Goal: Check status: Check status

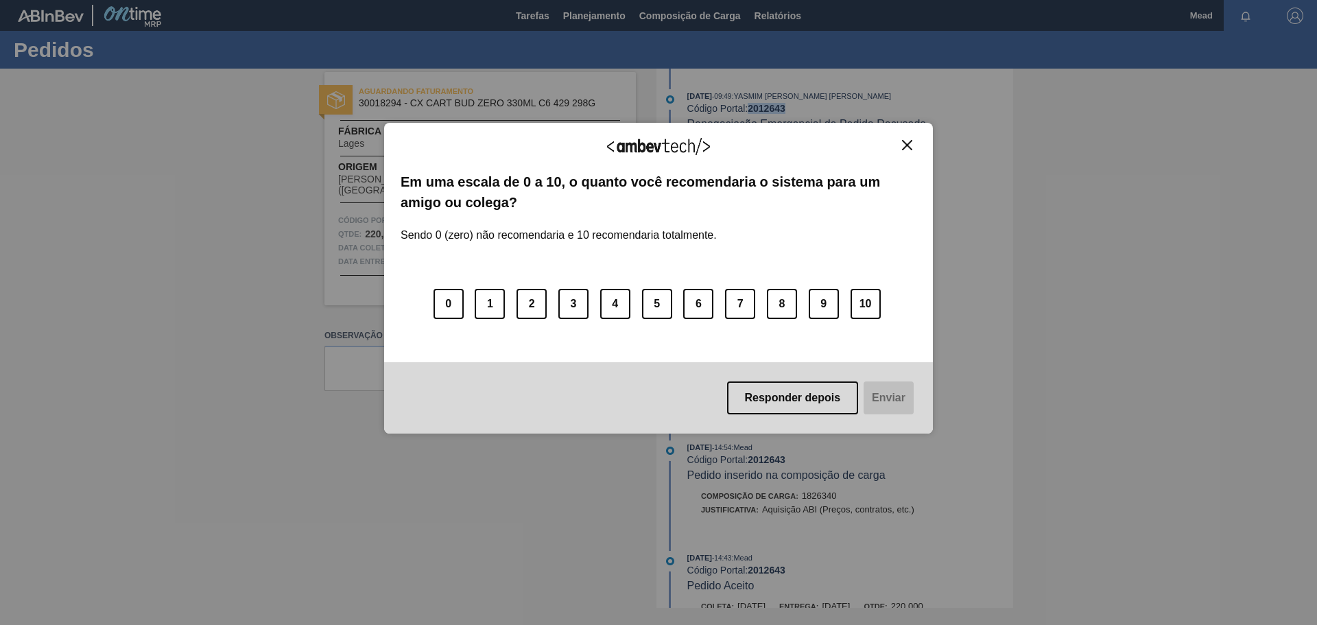
click at [907, 146] on img "Close" at bounding box center [907, 145] width 10 height 10
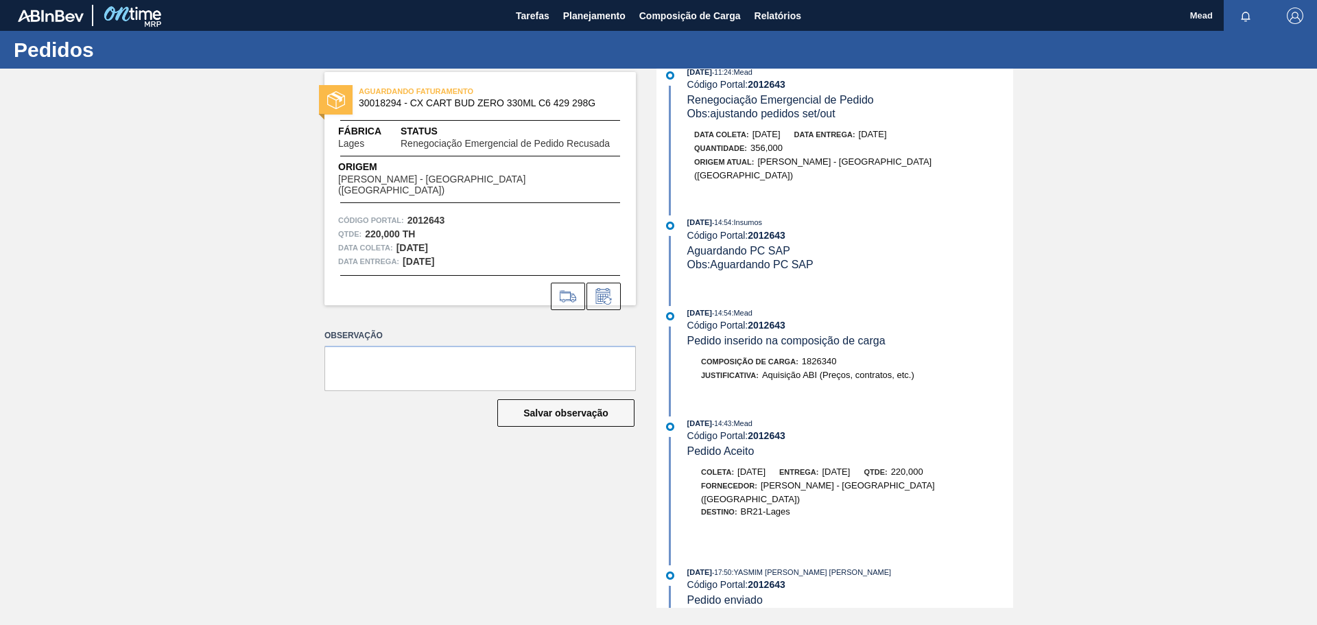
scroll to position [137, 0]
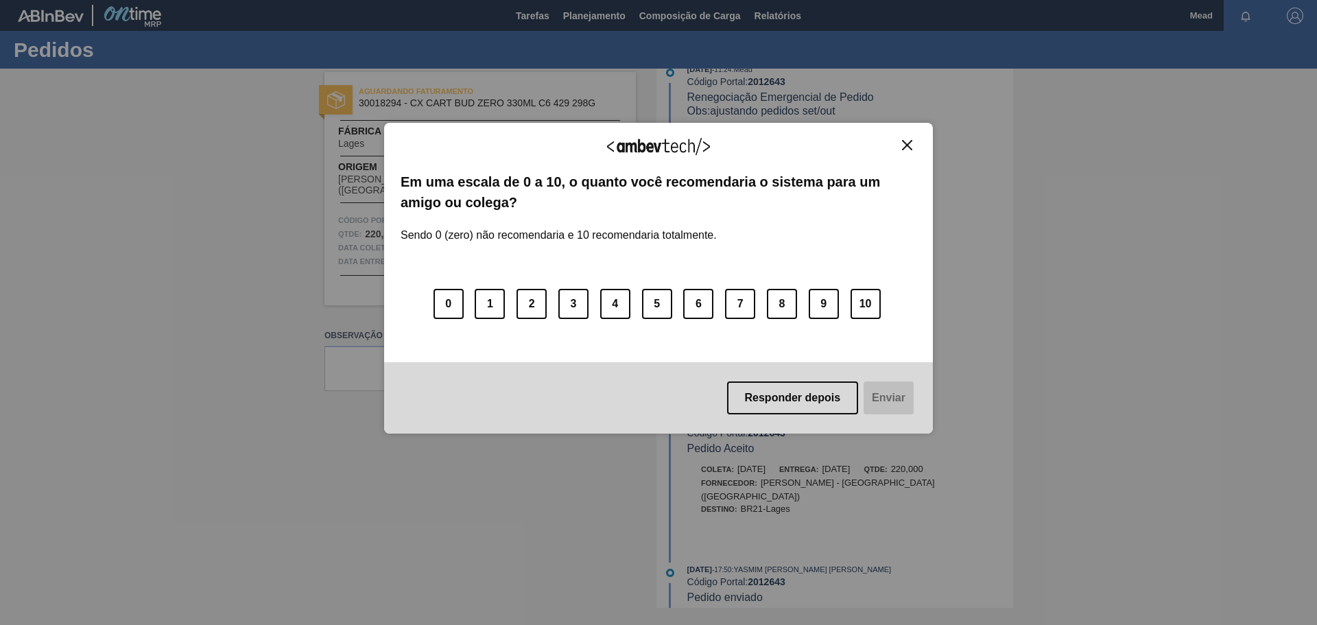
click at [906, 145] on img "Close" at bounding box center [907, 145] width 10 height 10
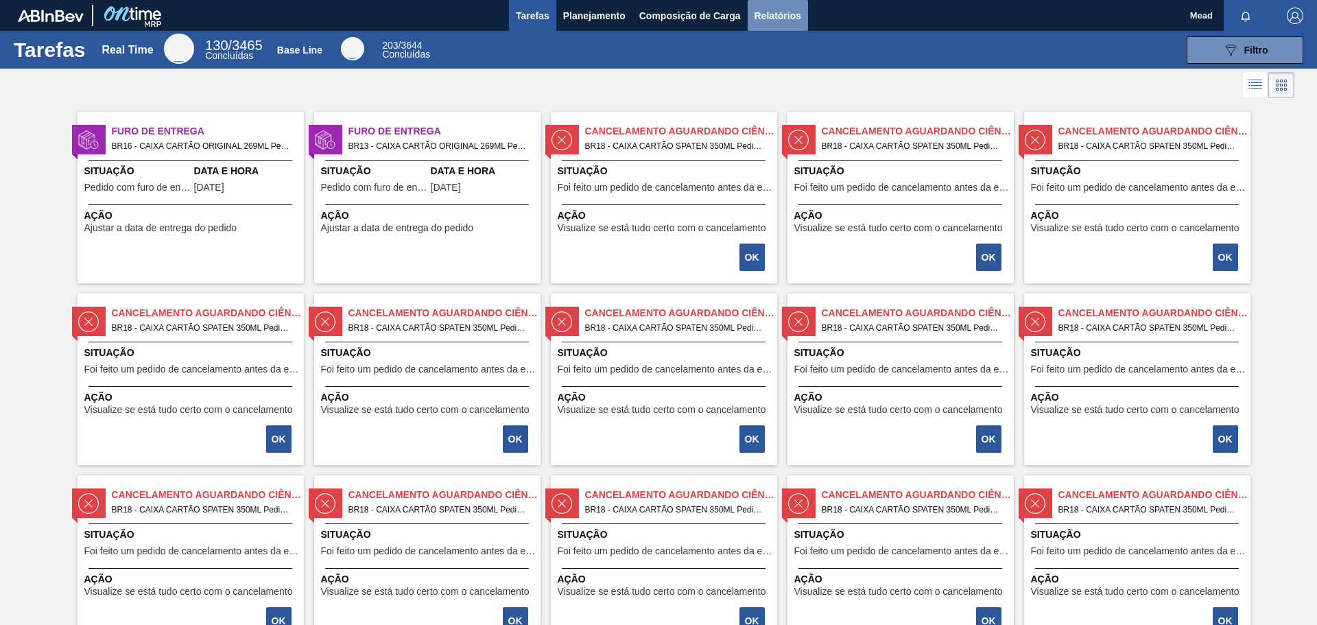
click at [773, 14] on span "Relatórios" at bounding box center [778, 16] width 47 height 16
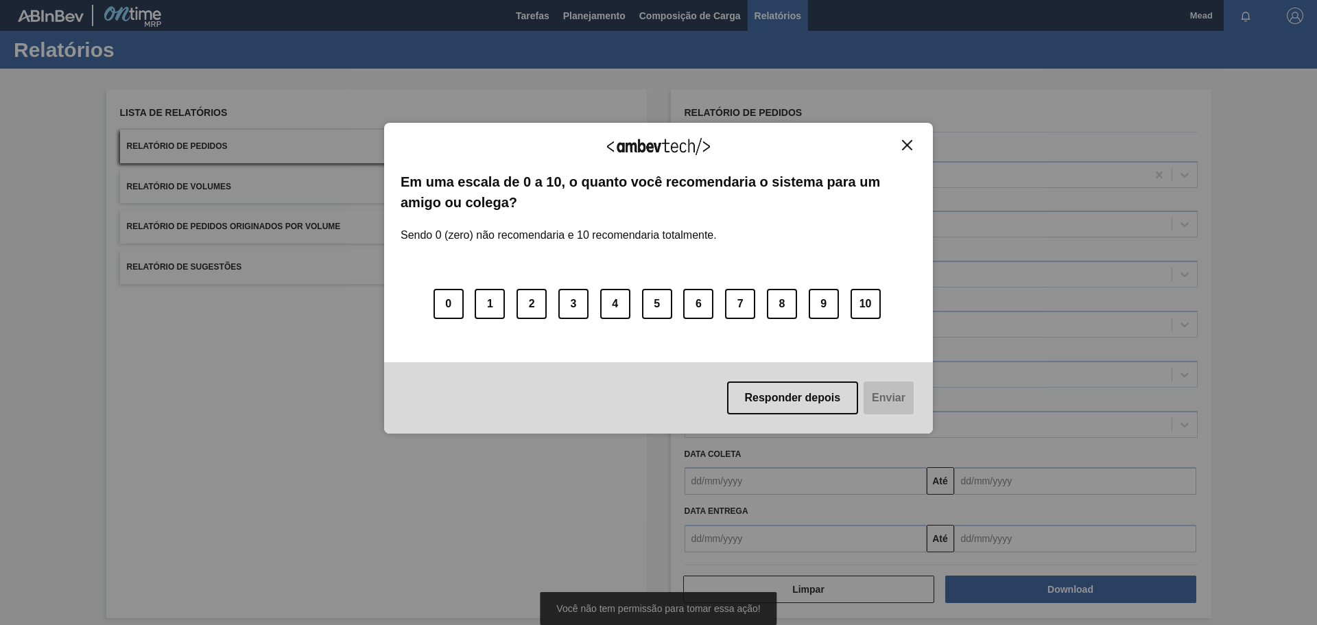
click at [812, 431] on div "Responder depois Enviar" at bounding box center [658, 397] width 549 height 71
click at [739, 303] on button "7" at bounding box center [740, 304] width 30 height 30
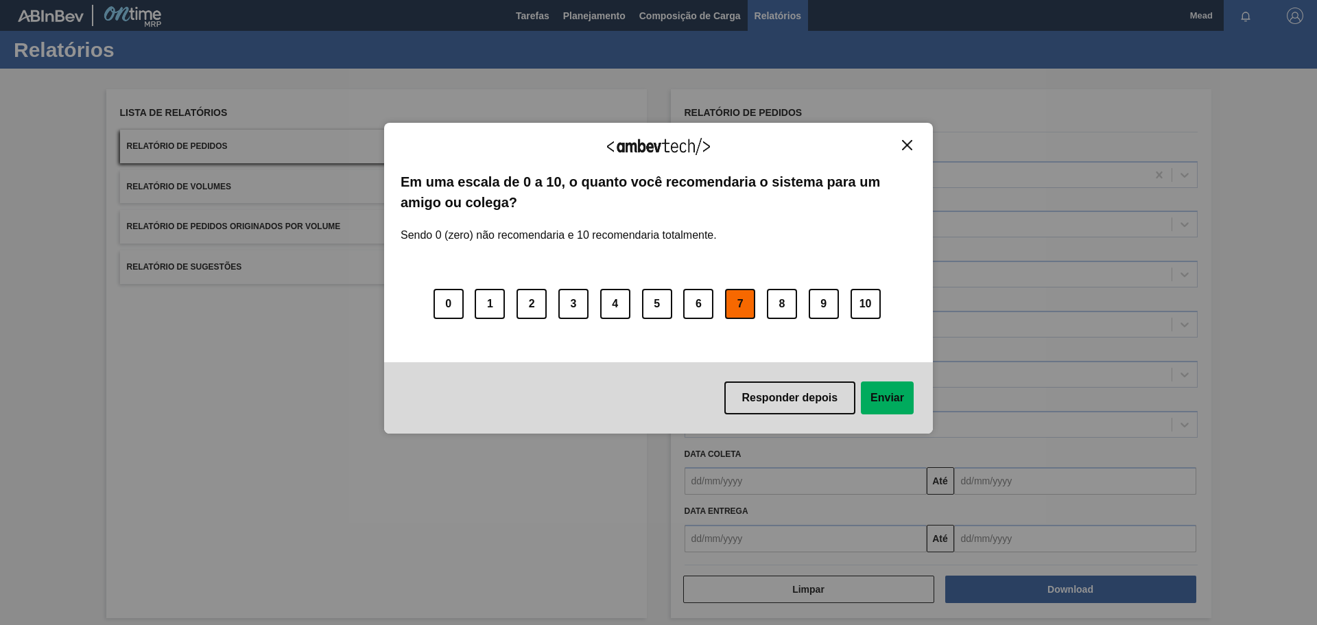
click at [889, 394] on button "Enviar" at bounding box center [887, 397] width 53 height 33
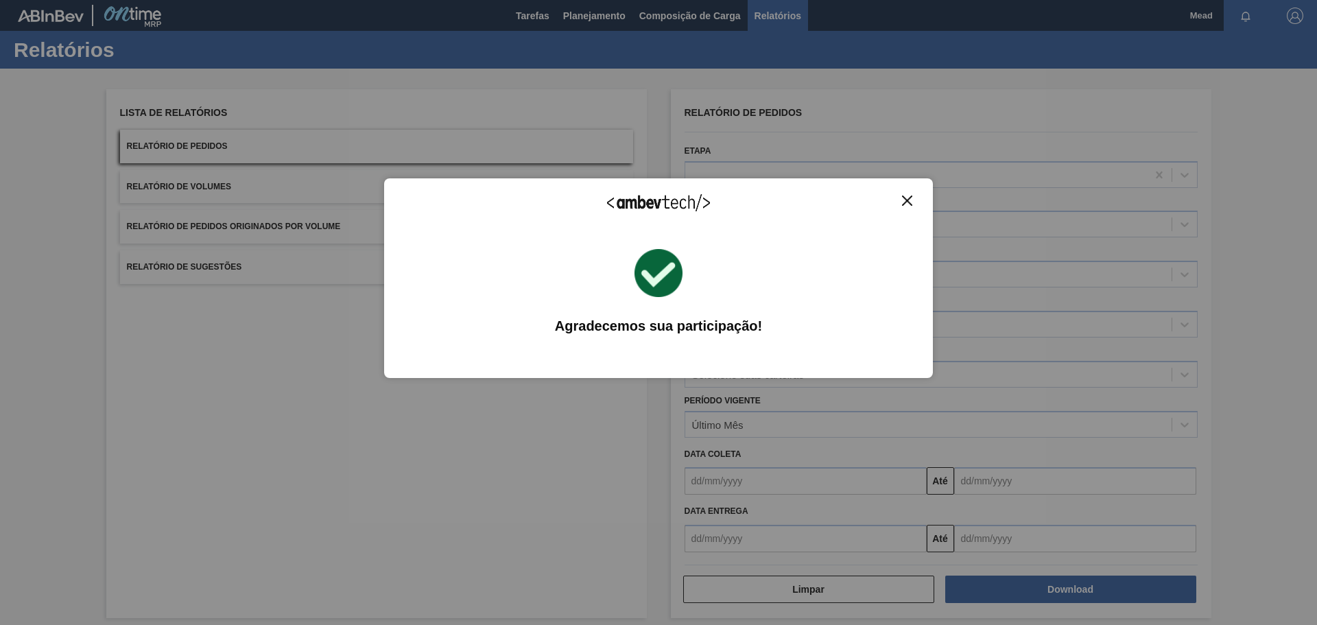
click at [906, 201] on img "Close" at bounding box center [907, 201] width 10 height 10
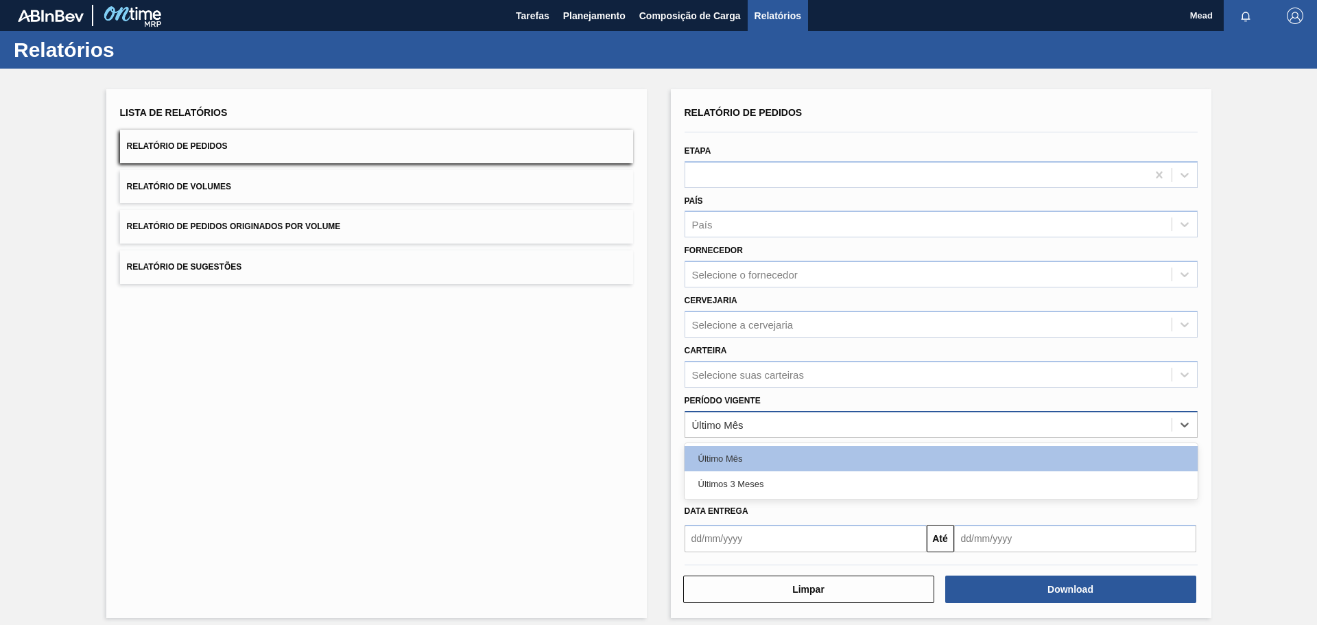
click at [798, 429] on div "Último Mês" at bounding box center [928, 424] width 486 height 20
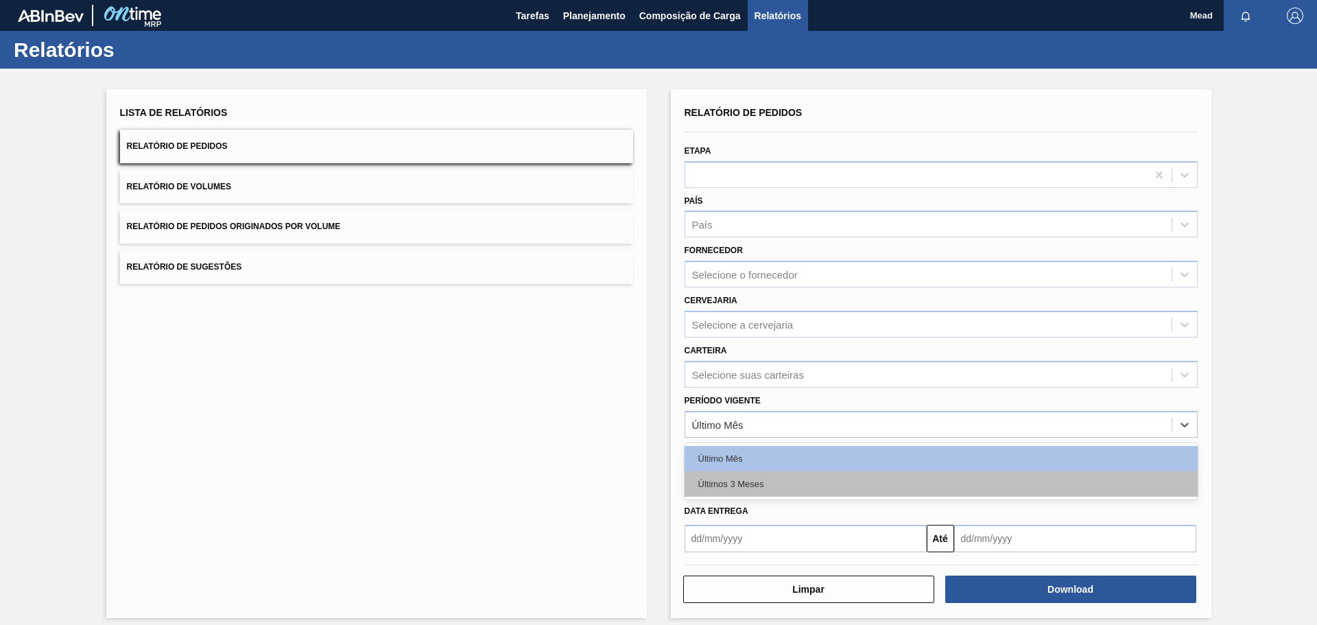
click at [775, 488] on div "Últimos 3 Meses" at bounding box center [941, 483] width 513 height 25
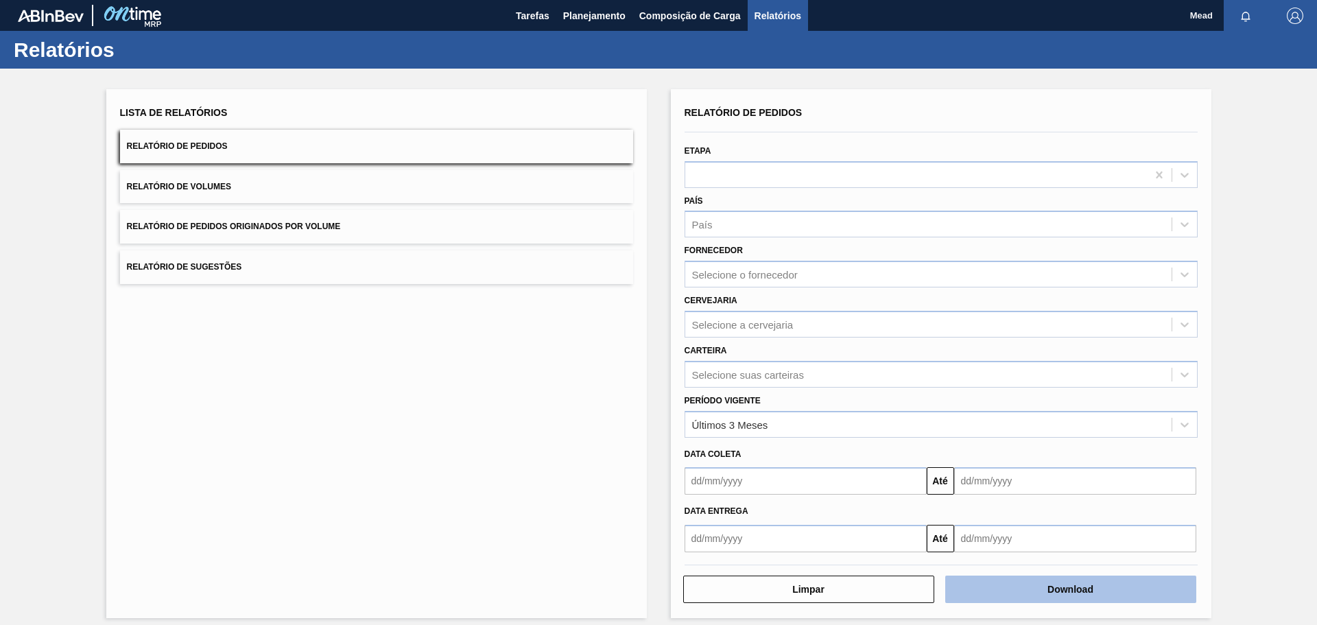
click at [1037, 594] on button "Download" at bounding box center [1070, 589] width 251 height 27
click at [834, 106] on div "Relatório de Pedidos" at bounding box center [941, 113] width 513 height 20
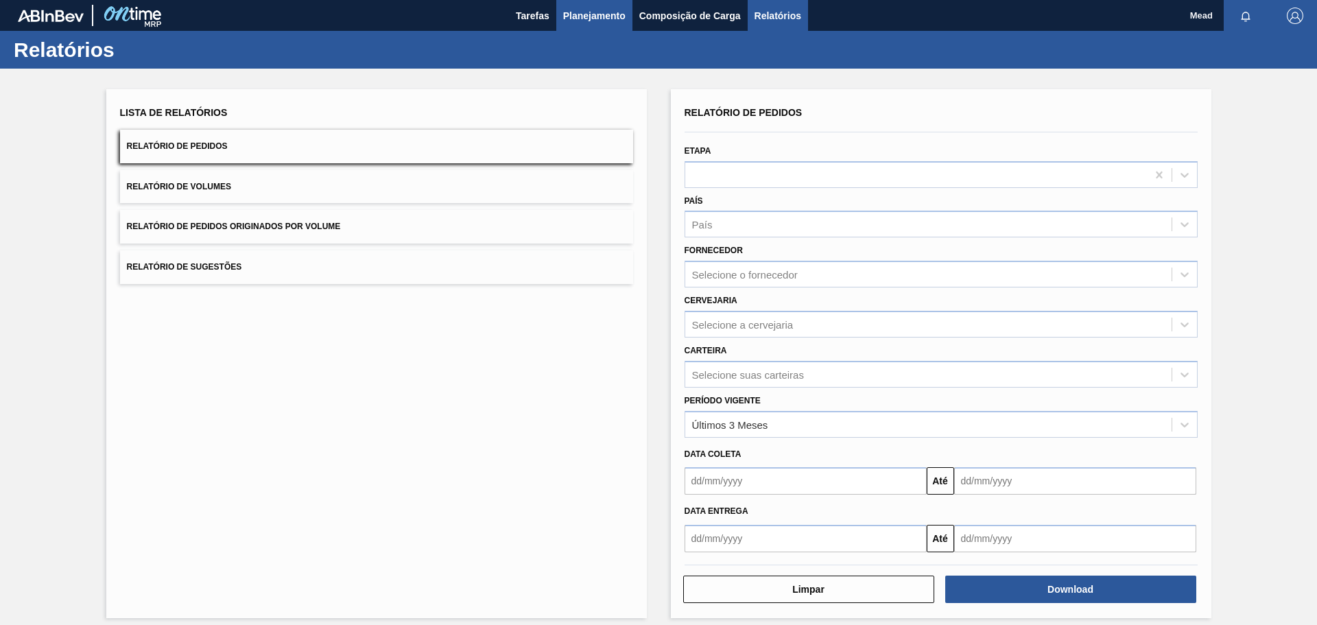
click at [604, 19] on span "Planejamento" at bounding box center [594, 16] width 62 height 16
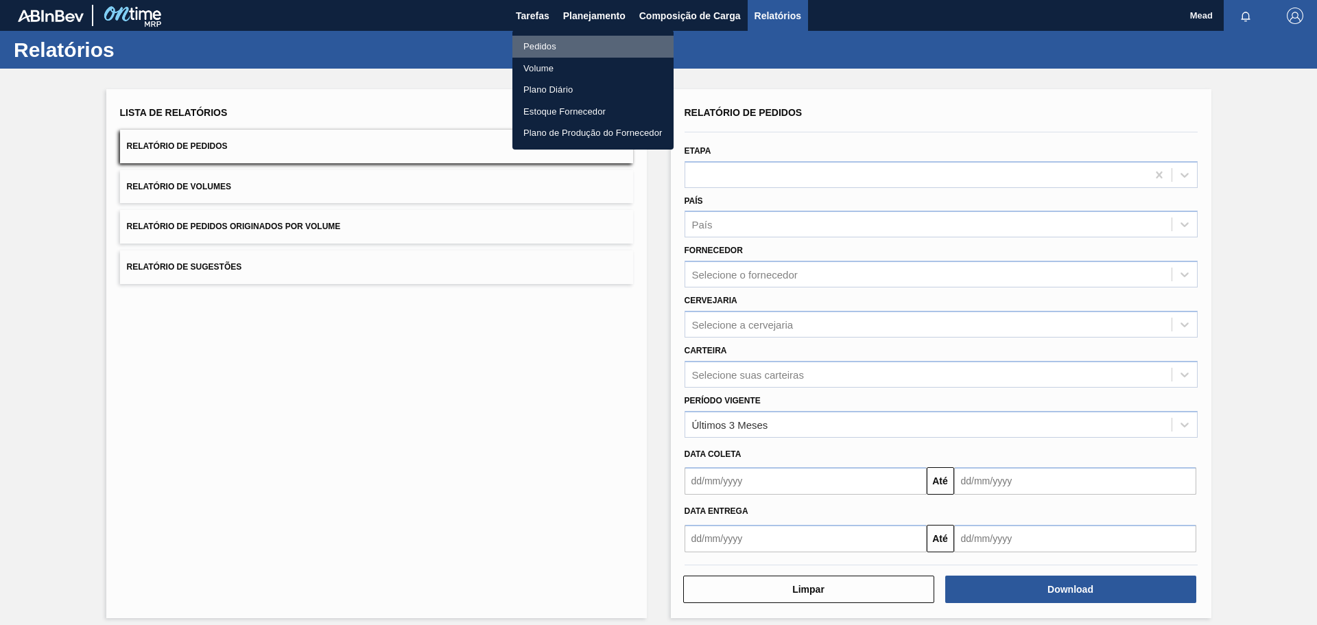
click at [549, 46] on li "Pedidos" at bounding box center [593, 47] width 161 height 22
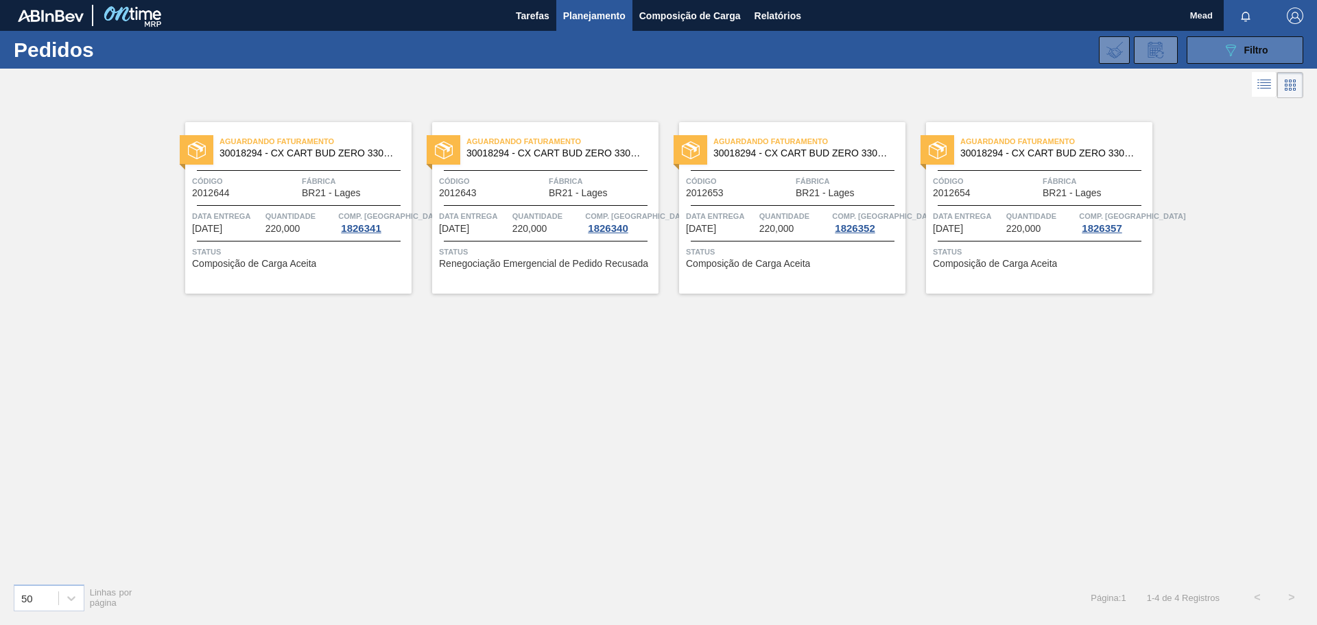
click at [1256, 62] on button "089F7B8B-B2A5-4AFE-B5C0-19BA573D28AC Filtro" at bounding box center [1245, 49] width 117 height 27
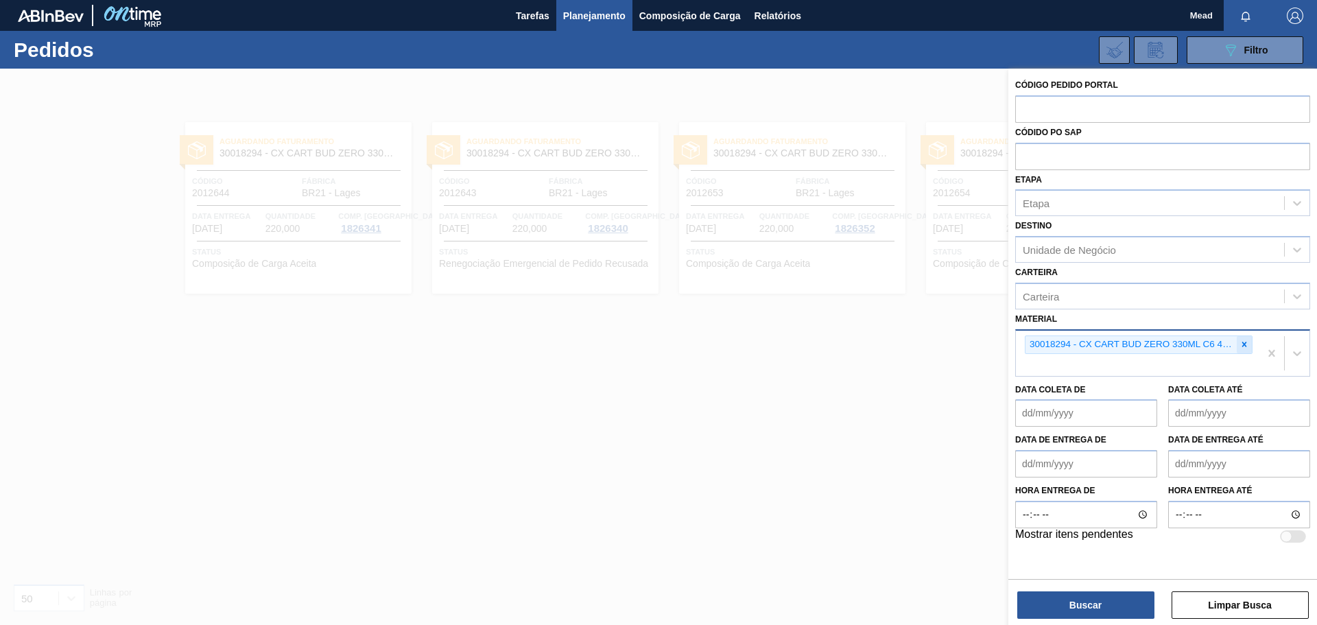
click at [1245, 344] on icon at bounding box center [1245, 344] width 5 height 5
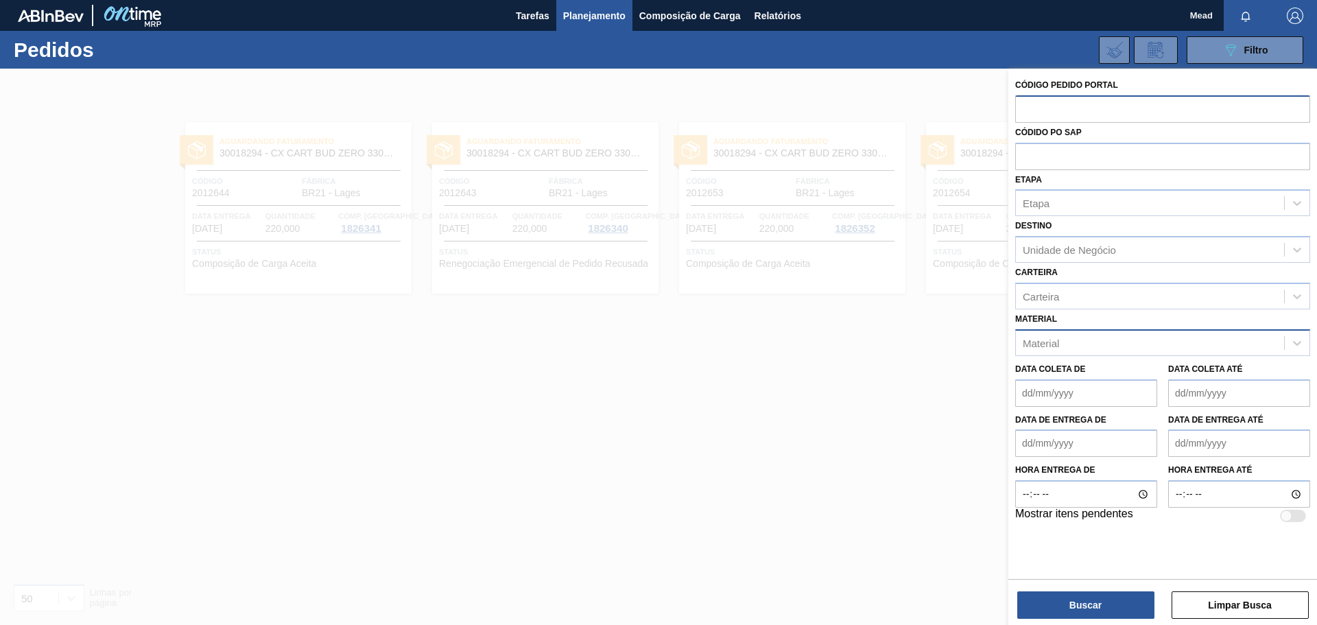
click at [1120, 114] on input "text" at bounding box center [1162, 108] width 295 height 26
click at [491, 516] on div at bounding box center [658, 381] width 1317 height 625
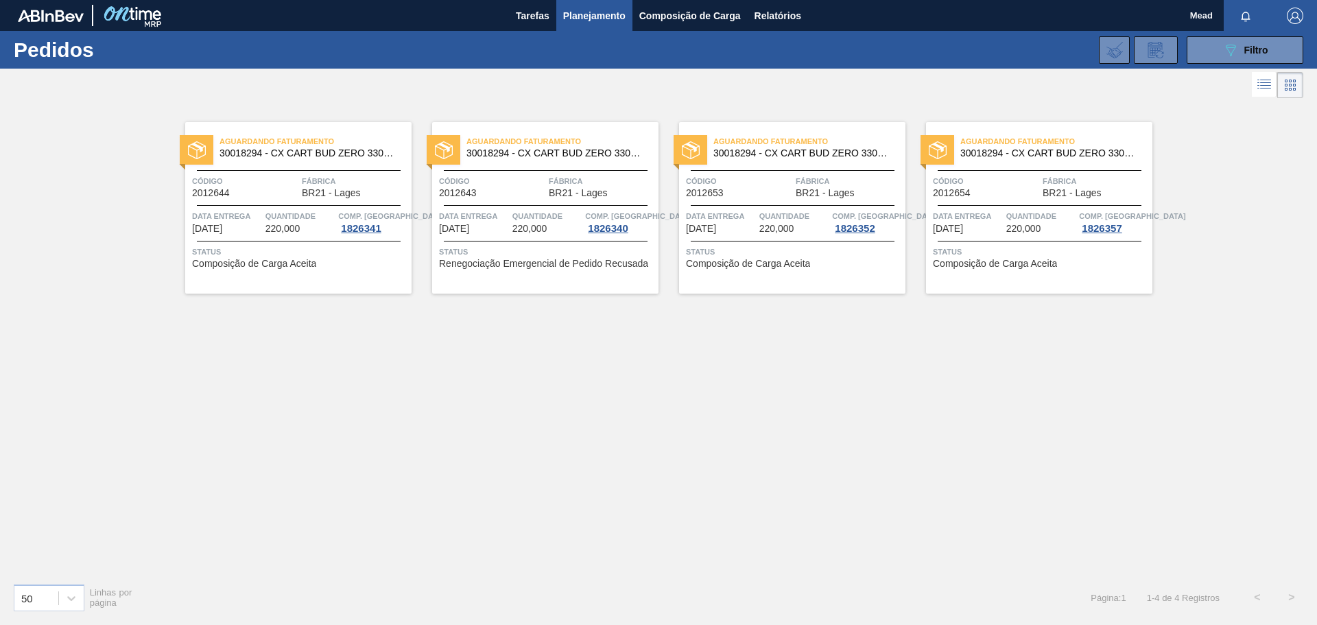
click at [537, 257] on span "Status" at bounding box center [547, 252] width 216 height 14
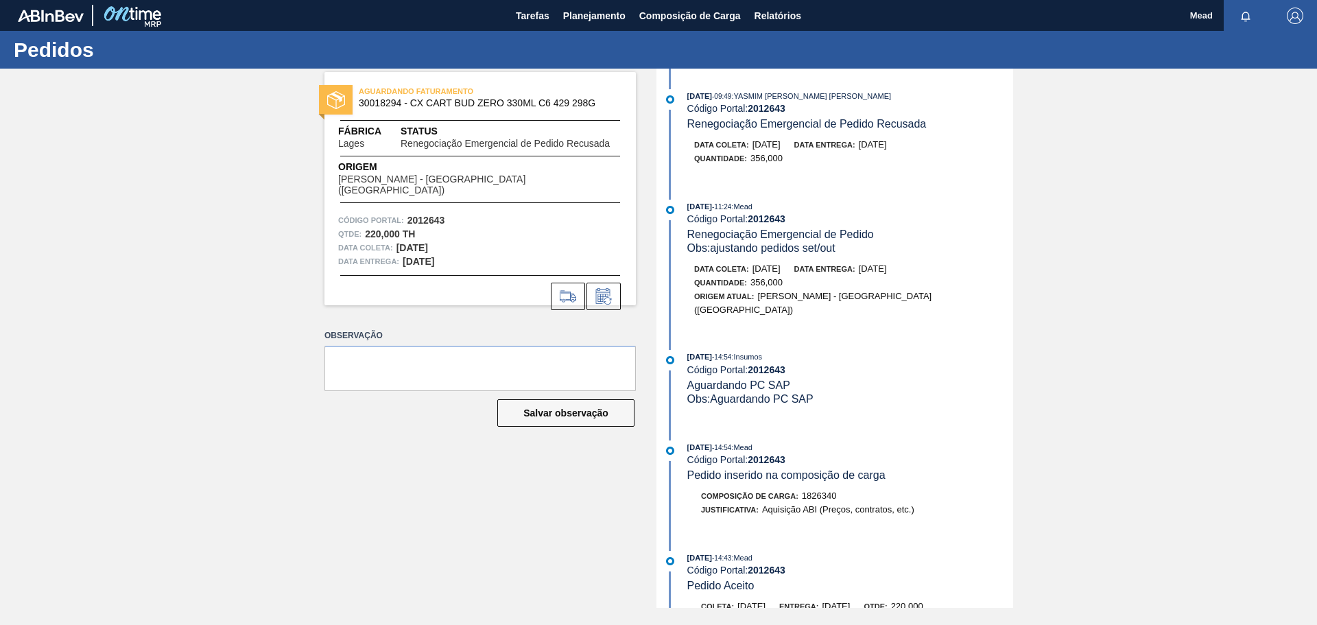
drag, startPoint x: 758, startPoint y: 82, endPoint x: 825, endPoint y: 185, distance: 122.4
click at [825, 185] on div "12/09/2025 - 09:49 : YASMIM FERREIRA DA SILVA Código Portal: 2012643 Renegociaç…" at bounding box center [836, 338] width 353 height 539
click at [816, 191] on div "12/09/2025 - 09:49 : YASMIM FERREIRA DA SILVA Código Portal: 2012643 Renegociaç…" at bounding box center [836, 338] width 353 height 539
drag, startPoint x: 752, startPoint y: 217, endPoint x: 823, endPoint y: 217, distance: 70.7
click at [823, 217] on div "Código Portal: 2012643" at bounding box center [850, 218] width 326 height 11
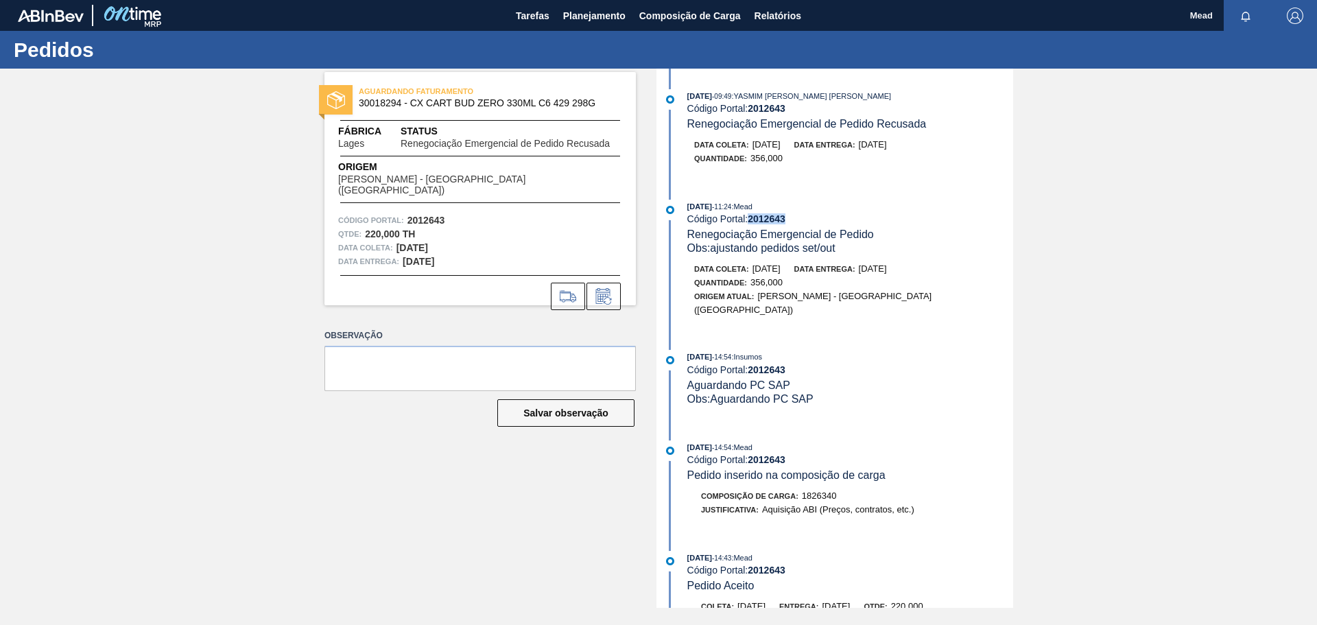
copy strong "2012643"
click at [768, 19] on span "Relatórios" at bounding box center [778, 16] width 47 height 16
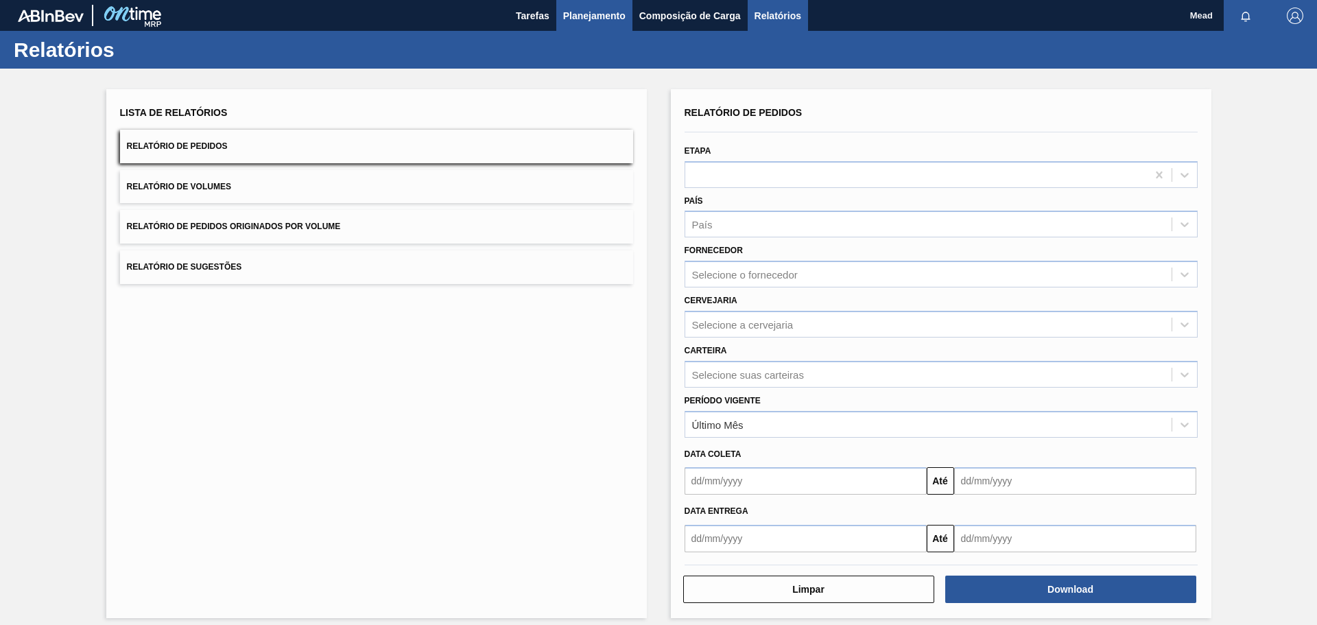
click at [582, 19] on span "Planejamento" at bounding box center [594, 16] width 62 height 16
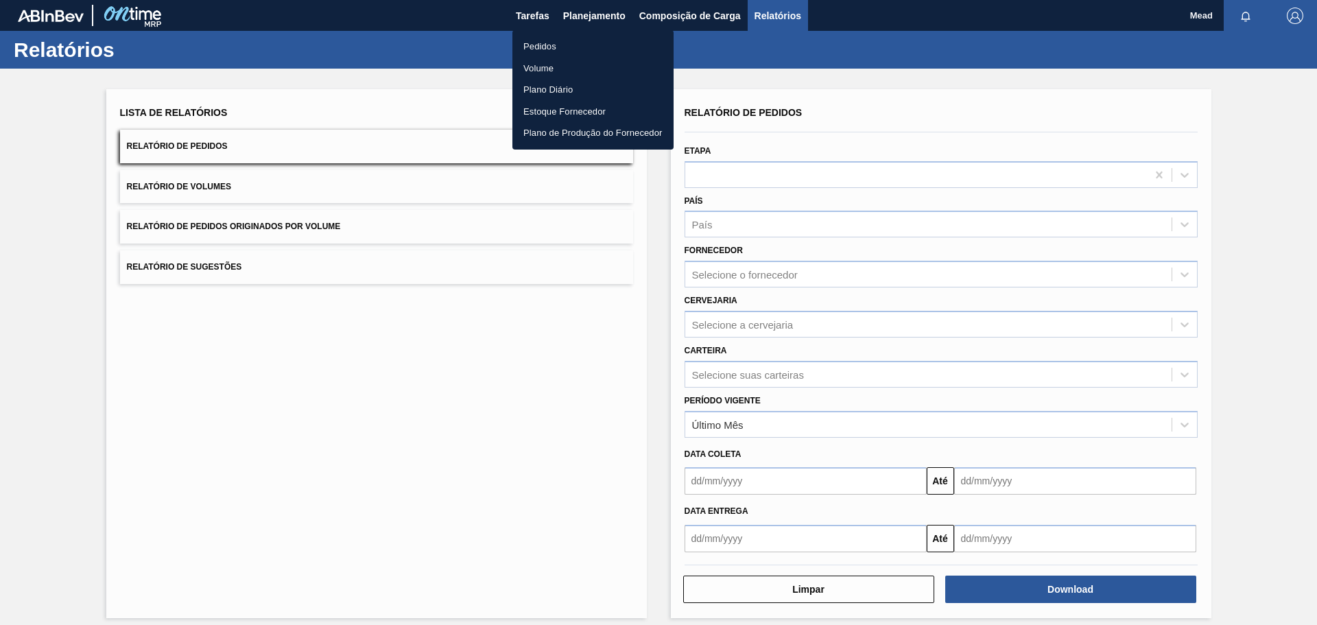
click at [541, 45] on li "Pedidos" at bounding box center [593, 47] width 161 height 22
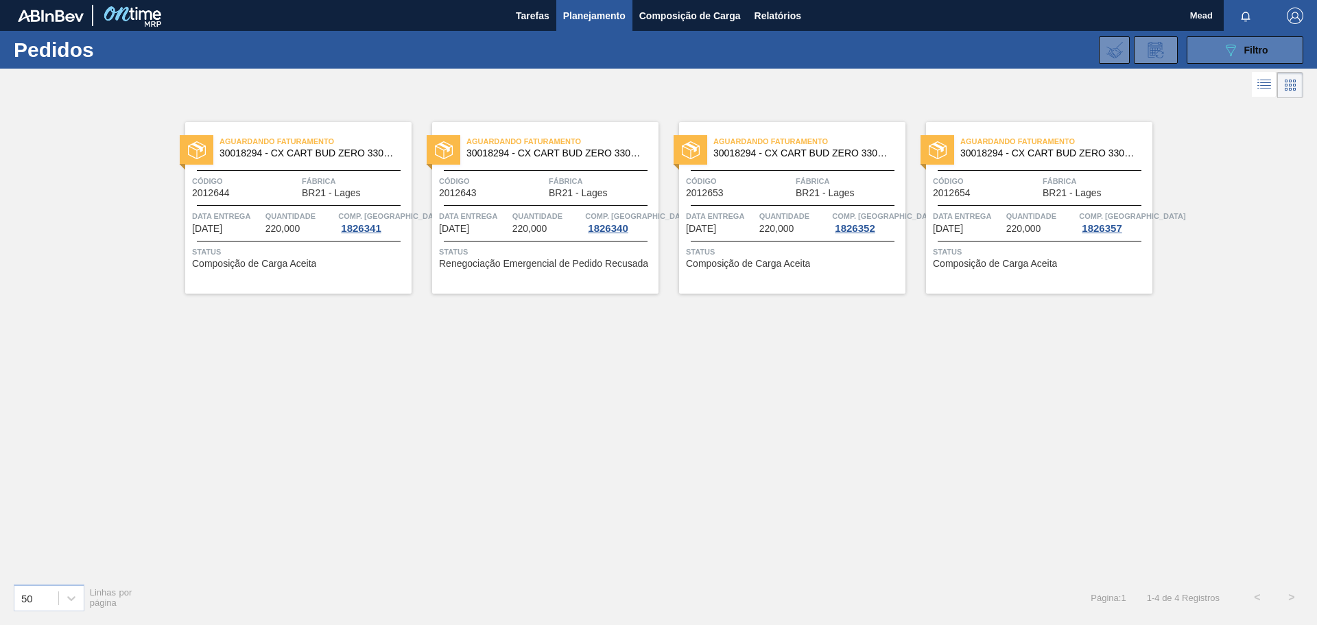
click at [1247, 58] on div "089F7B8B-B2A5-4AFE-B5C0-19BA573D28AC Filtro" at bounding box center [1246, 50] width 46 height 16
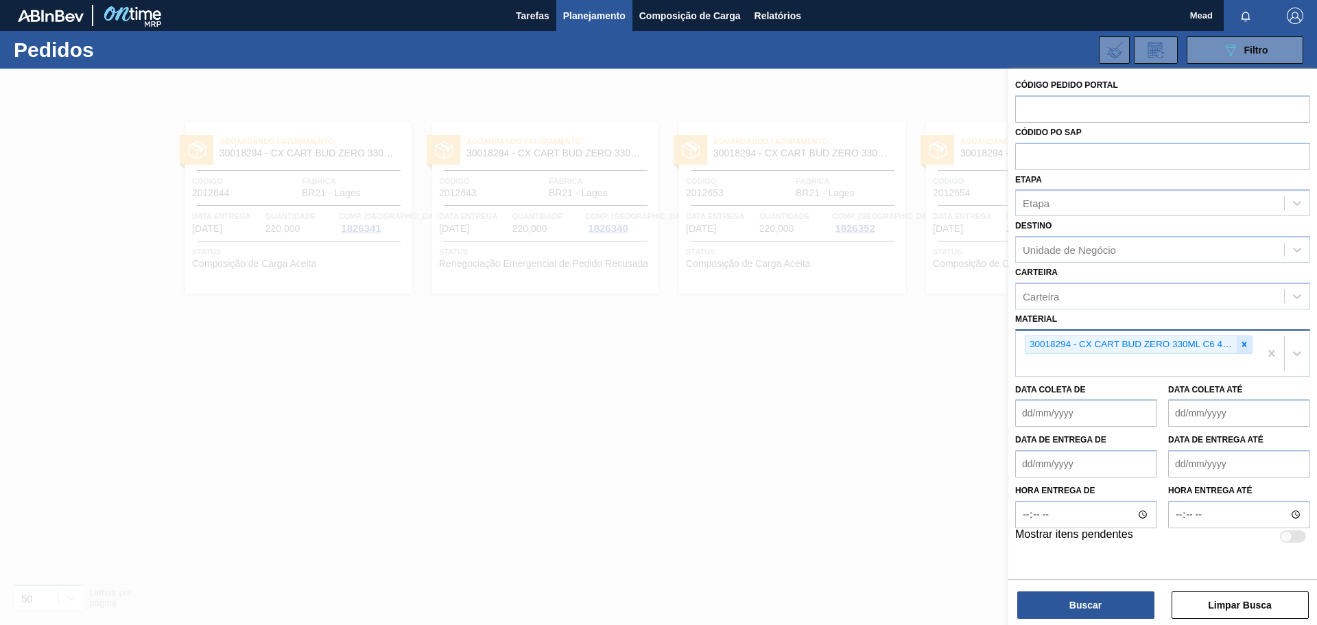
click at [1245, 344] on icon at bounding box center [1245, 344] width 5 height 5
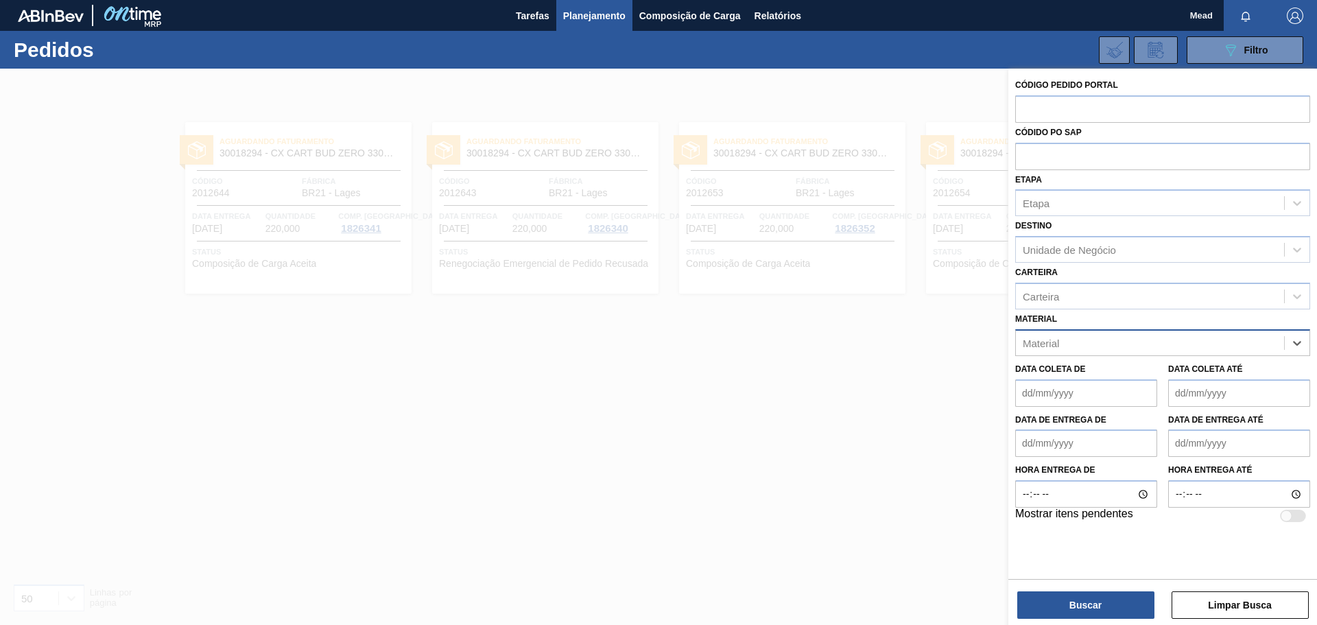
click at [1090, 341] on div "Material" at bounding box center [1150, 343] width 268 height 20
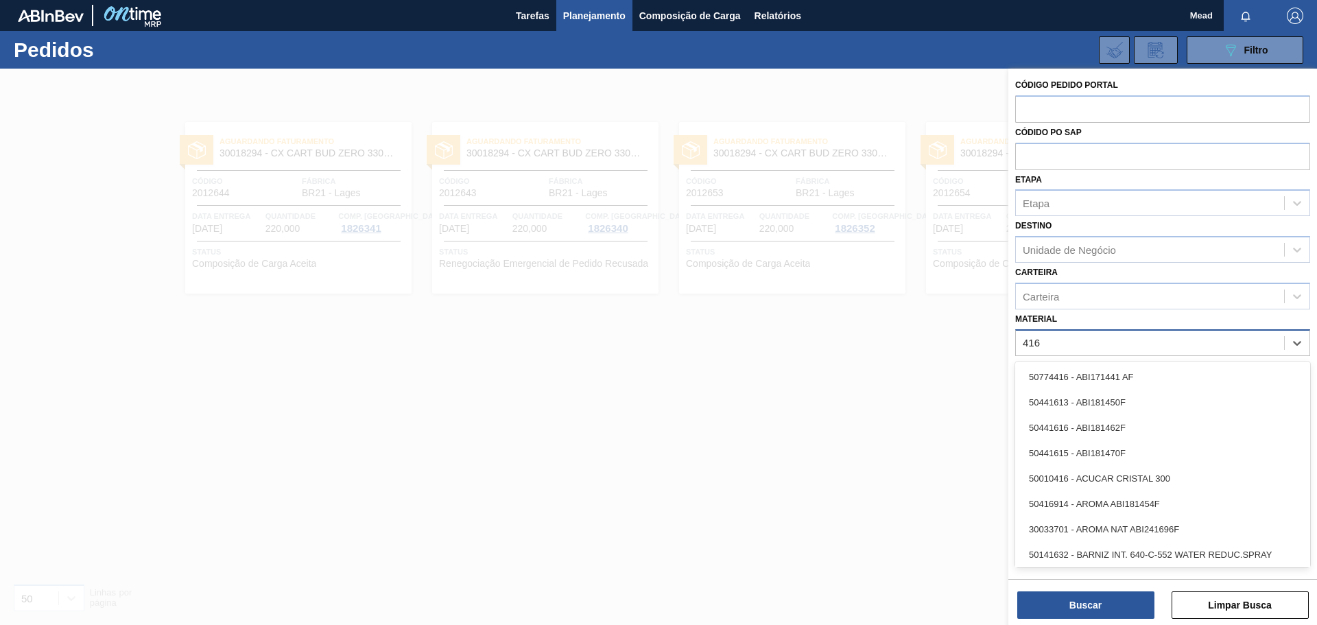
type input "4161"
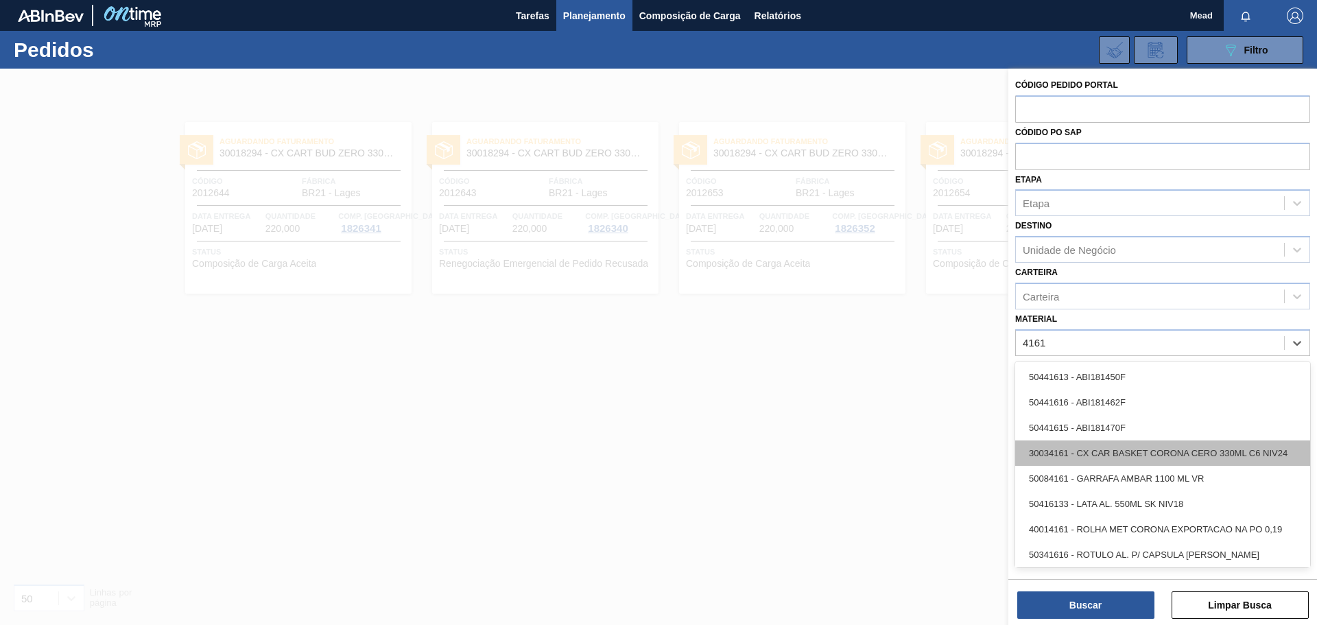
click at [1103, 446] on div "30034161 - CX CAR BASKET CORONA CERO 330ML C6 NIV24" at bounding box center [1162, 452] width 295 height 25
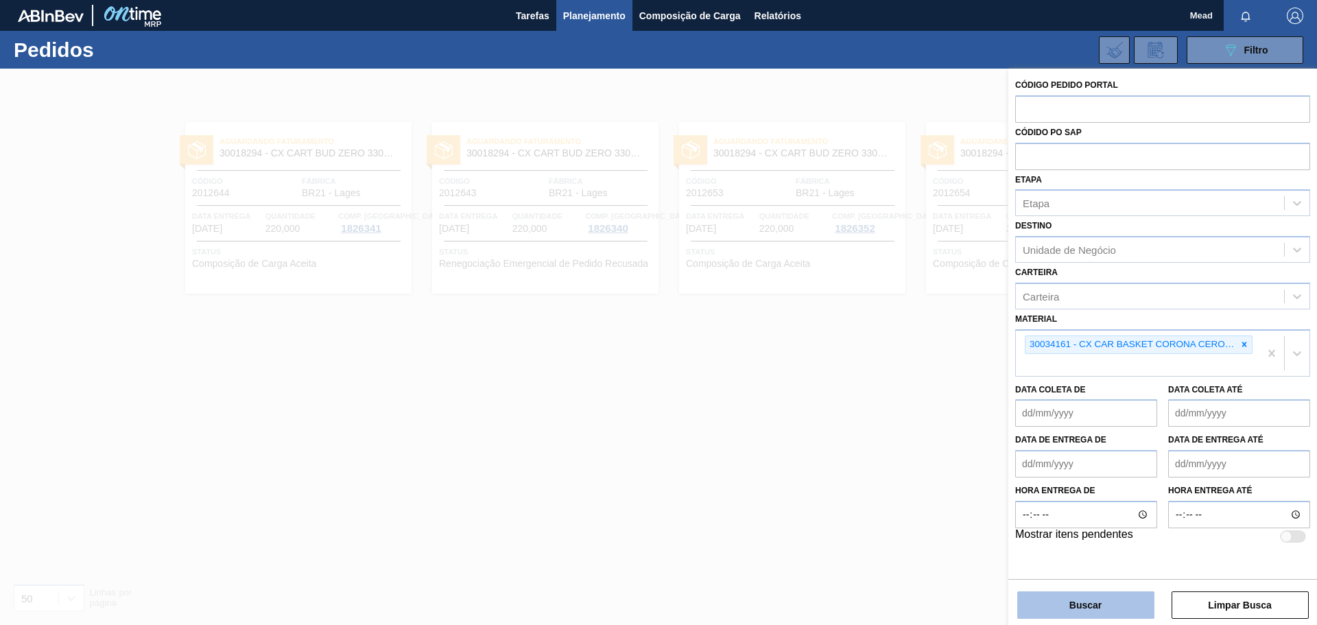
click at [1078, 607] on button "Buscar" at bounding box center [1086, 604] width 137 height 27
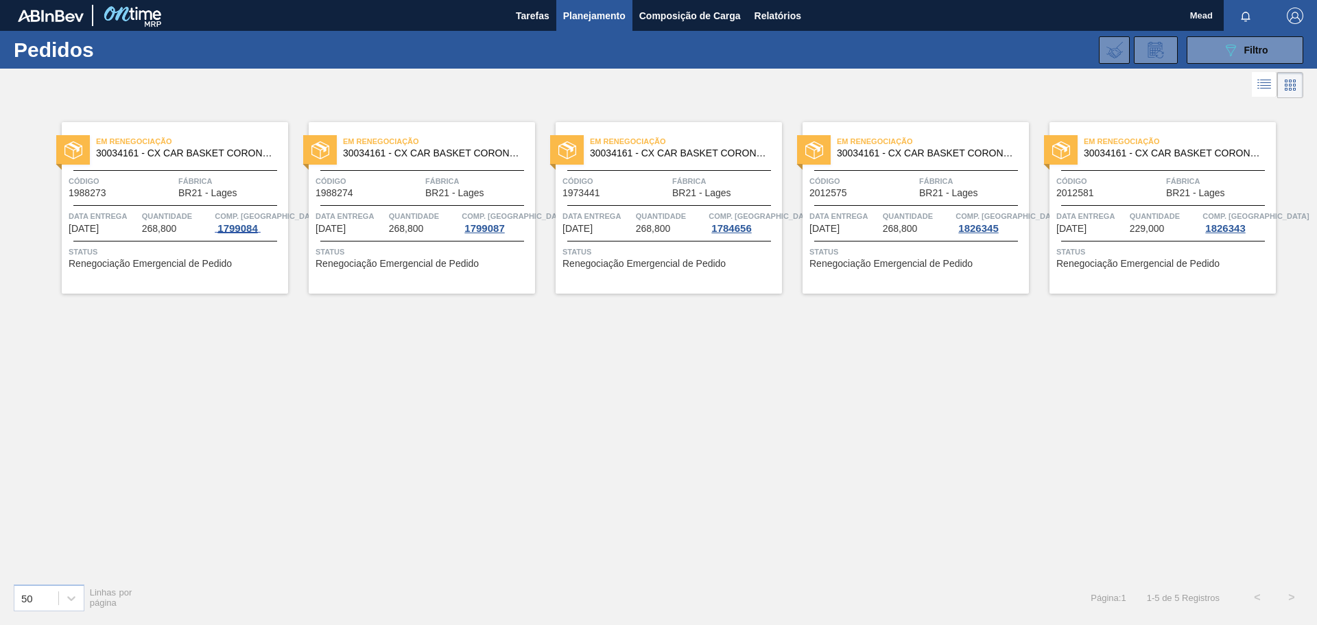
click at [224, 224] on div "1799084" at bounding box center [237, 228] width 45 height 11
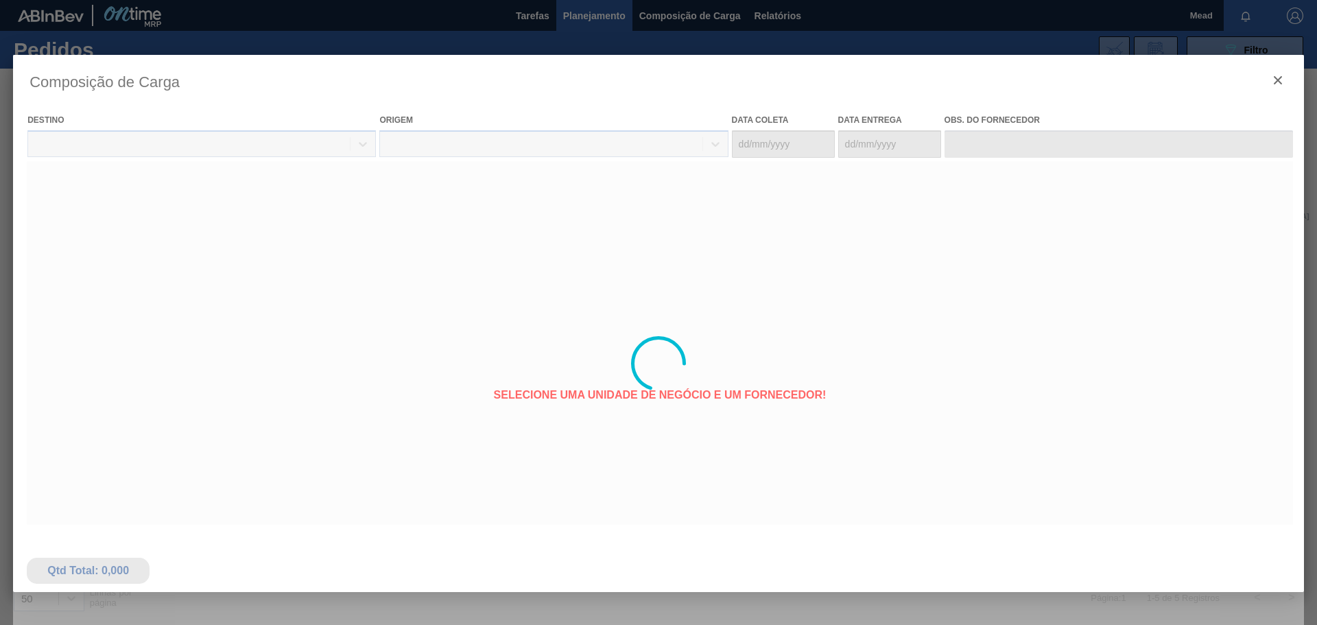
type coleta "20/08/2025"
type entrega "23/08/2025"
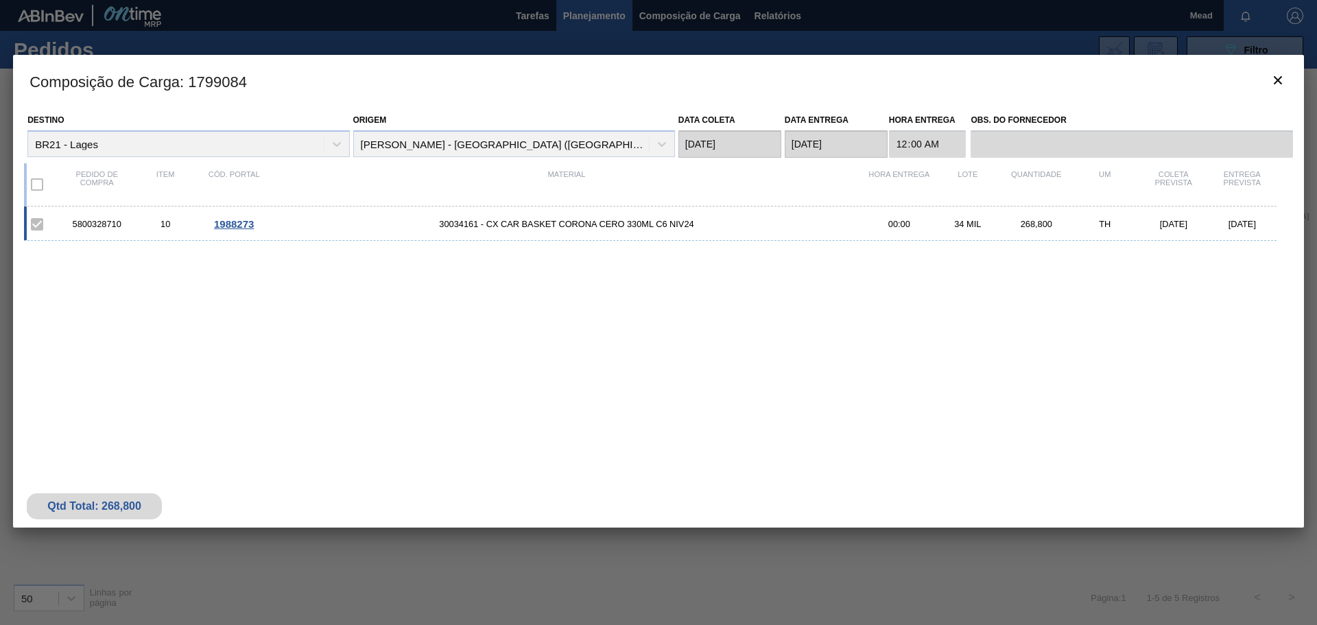
click at [236, 223] on span "1988273" at bounding box center [234, 224] width 40 height 12
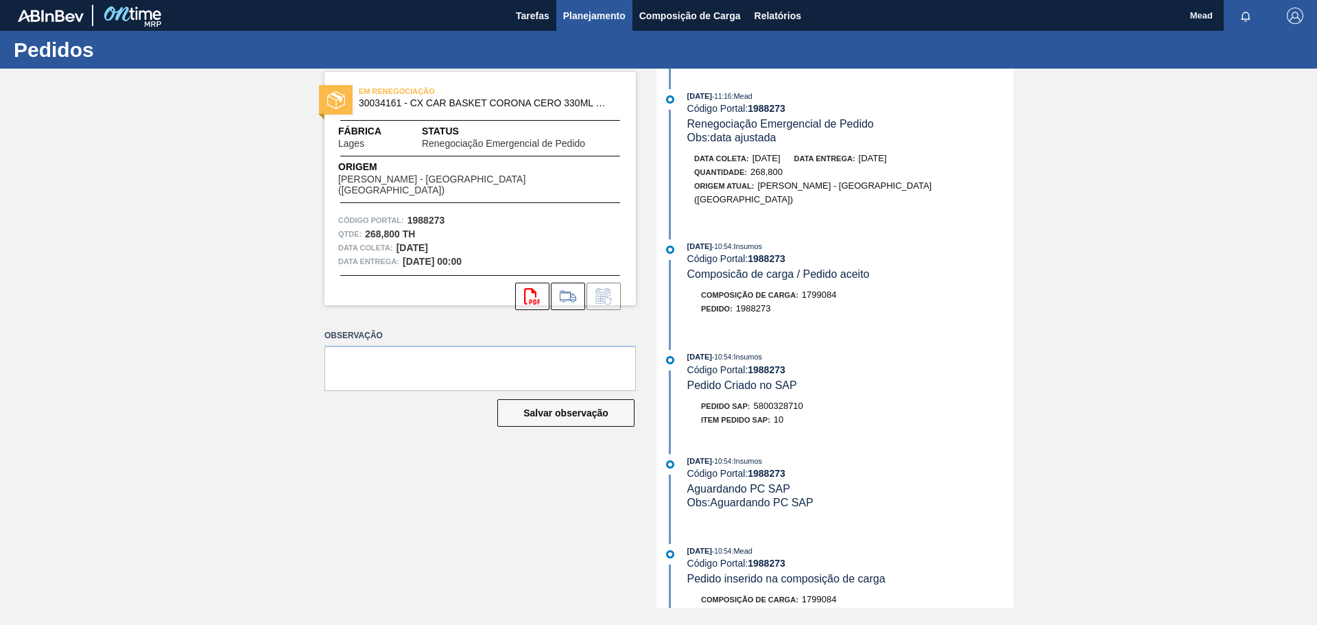
click at [584, 18] on span "Planejamento" at bounding box center [594, 16] width 62 height 16
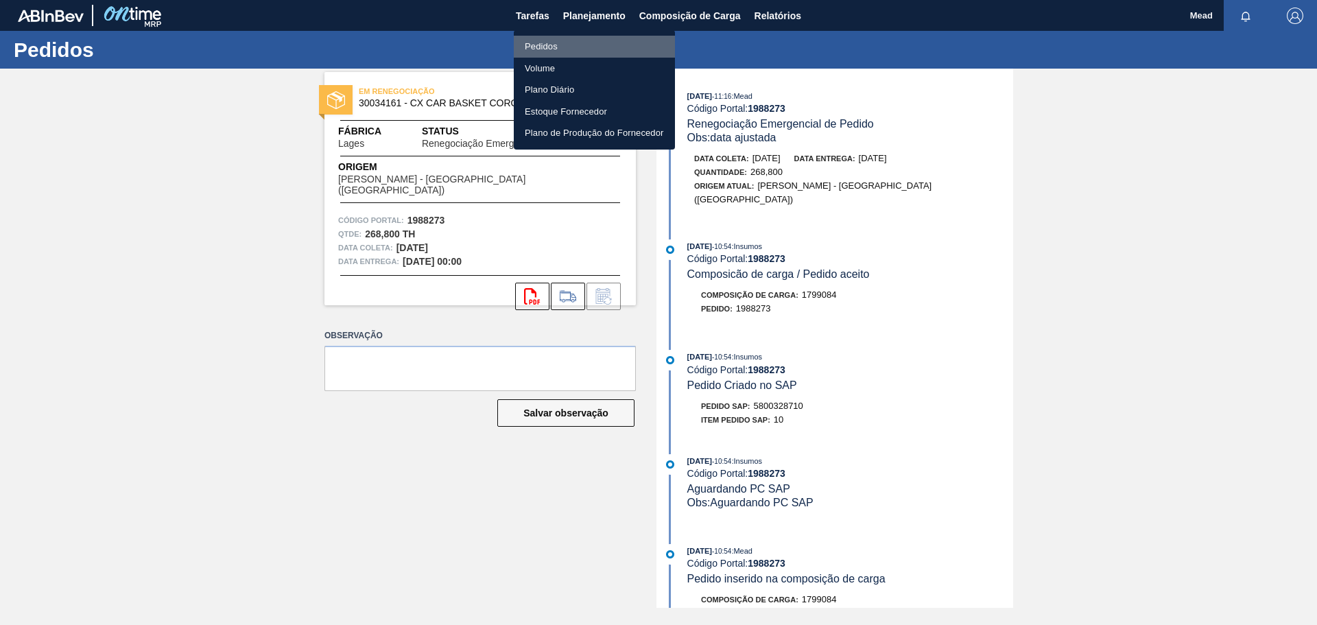
click at [549, 49] on li "Pedidos" at bounding box center [594, 47] width 161 height 22
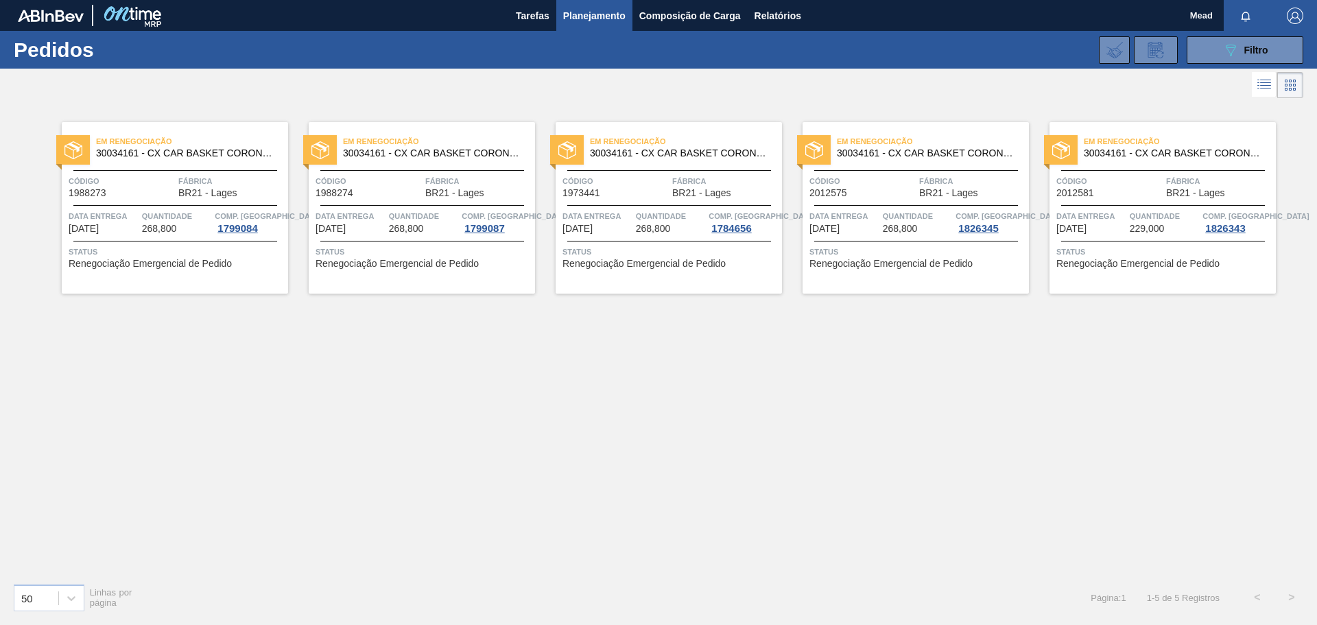
click at [626, 212] on span "Data entrega" at bounding box center [598, 216] width 70 height 14
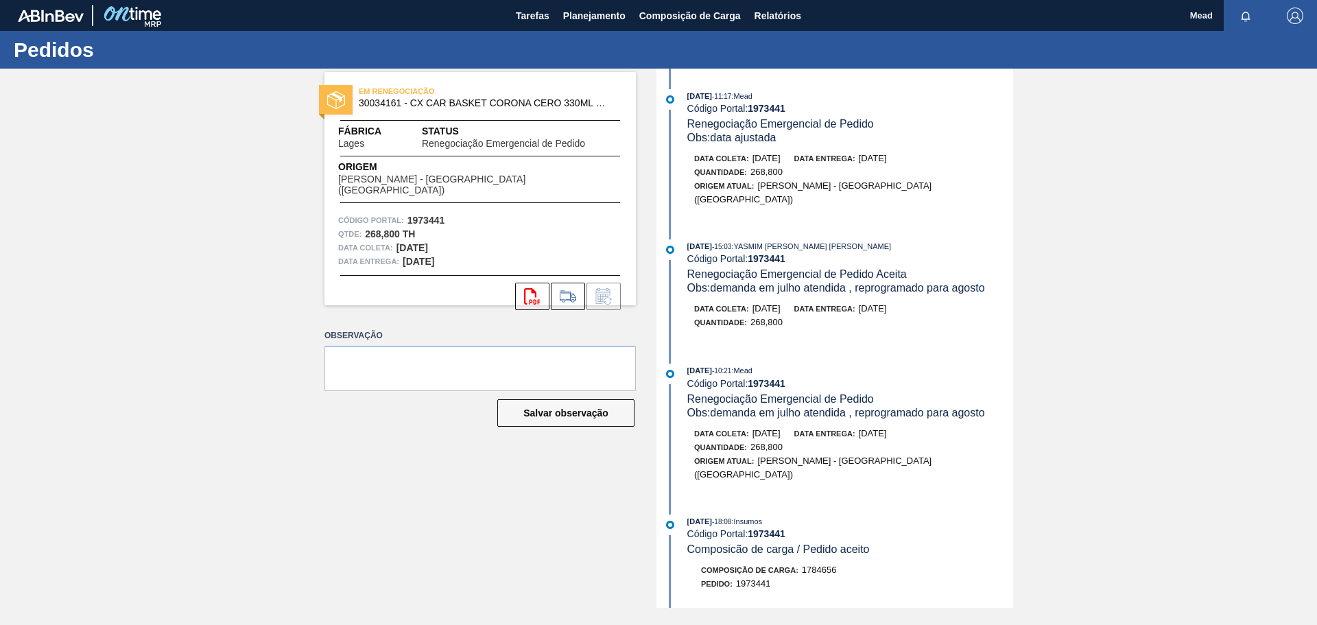
drag, startPoint x: 597, startPoint y: 11, endPoint x: 576, endPoint y: 37, distance: 33.2
click at [596, 12] on span "Planejamento" at bounding box center [594, 16] width 62 height 16
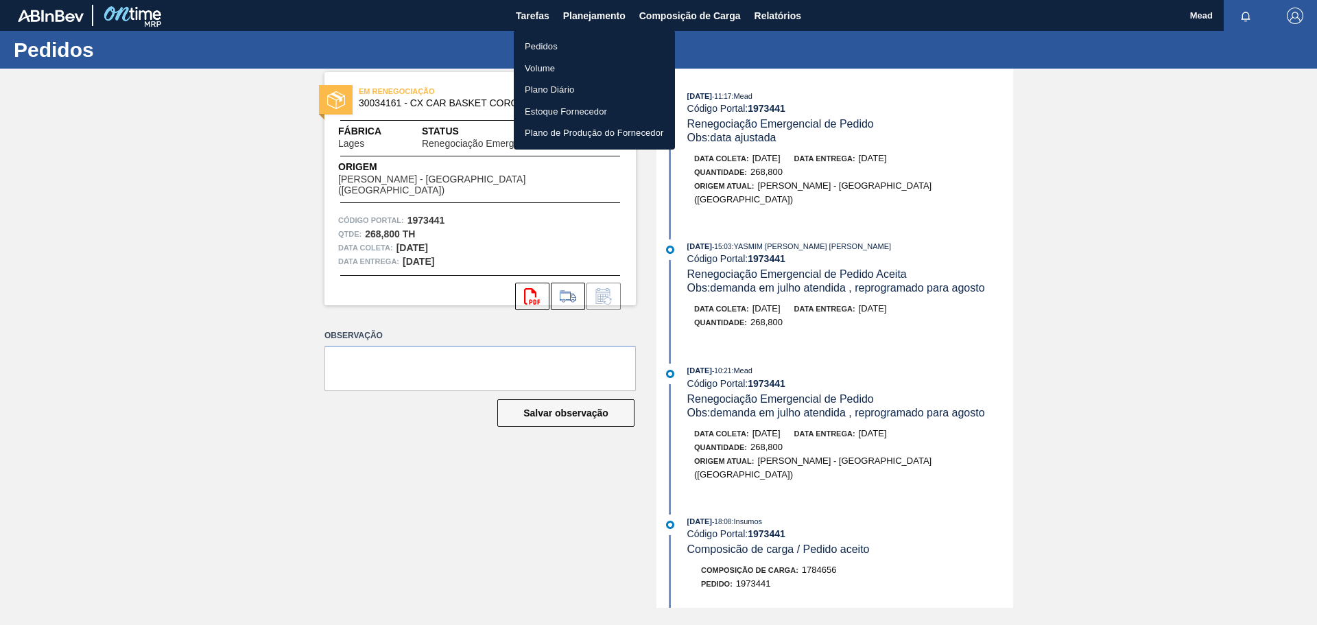
click at [541, 47] on li "Pedidos" at bounding box center [594, 47] width 161 height 22
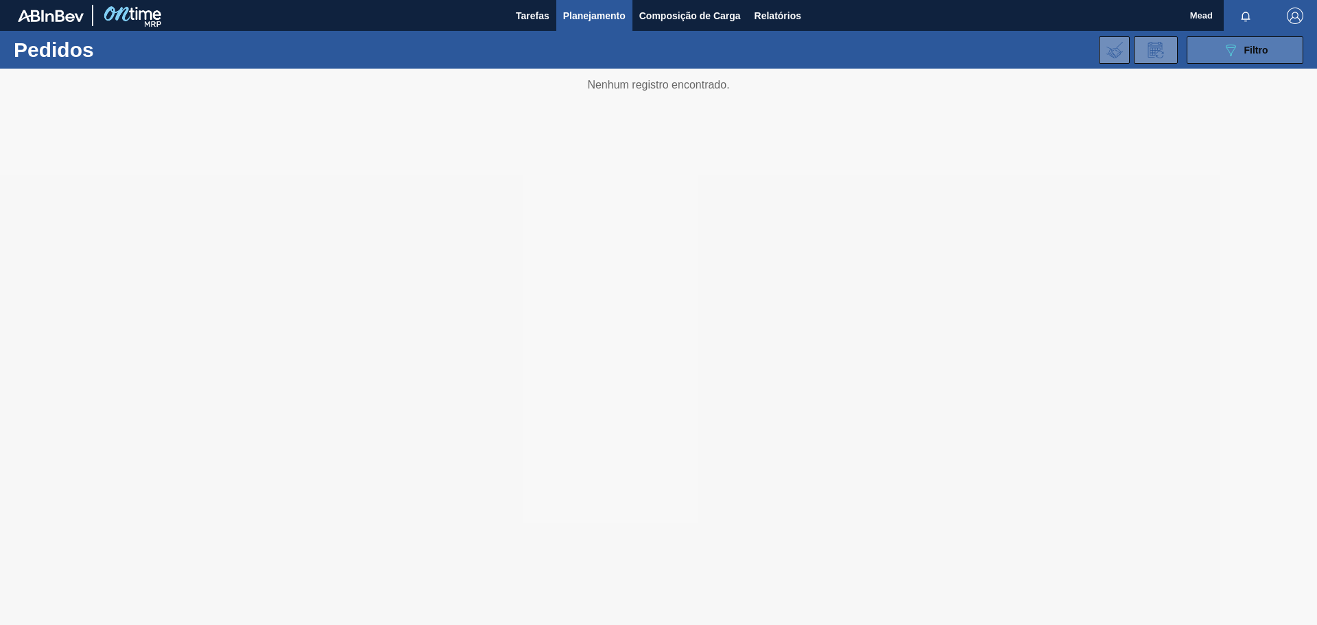
click at [1228, 54] on icon "089F7B8B-B2A5-4AFE-B5C0-19BA573D28AC" at bounding box center [1231, 50] width 16 height 16
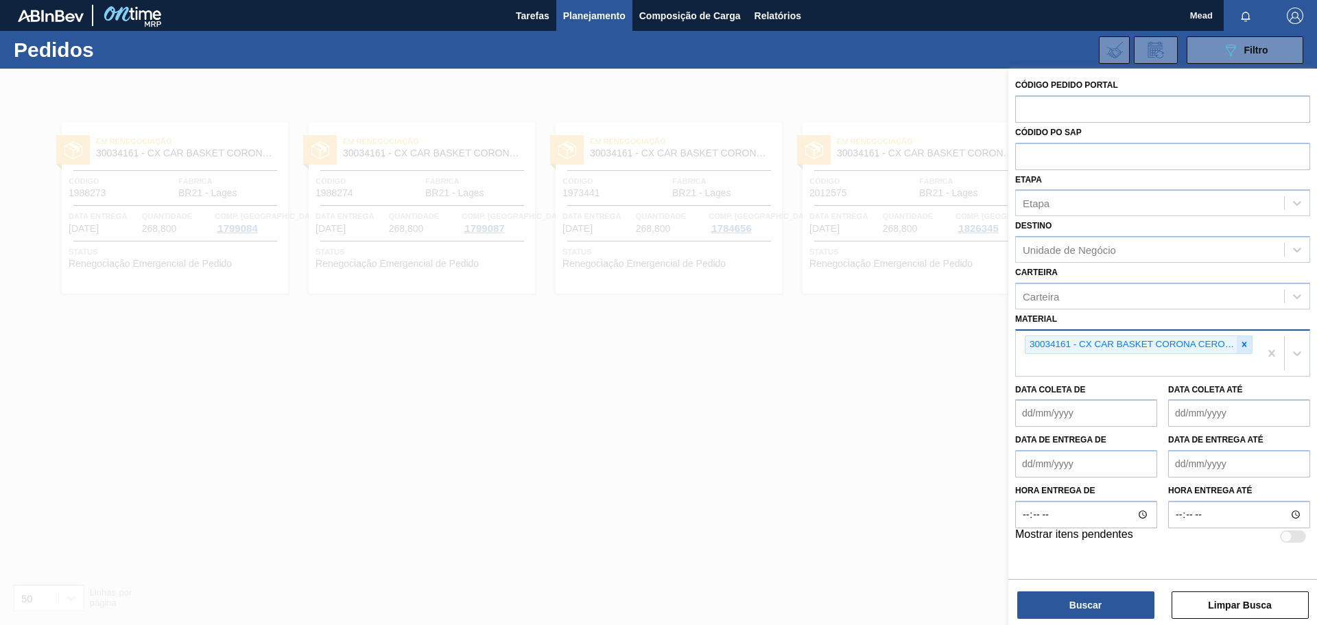
click at [1247, 346] on icon at bounding box center [1245, 344] width 5 height 5
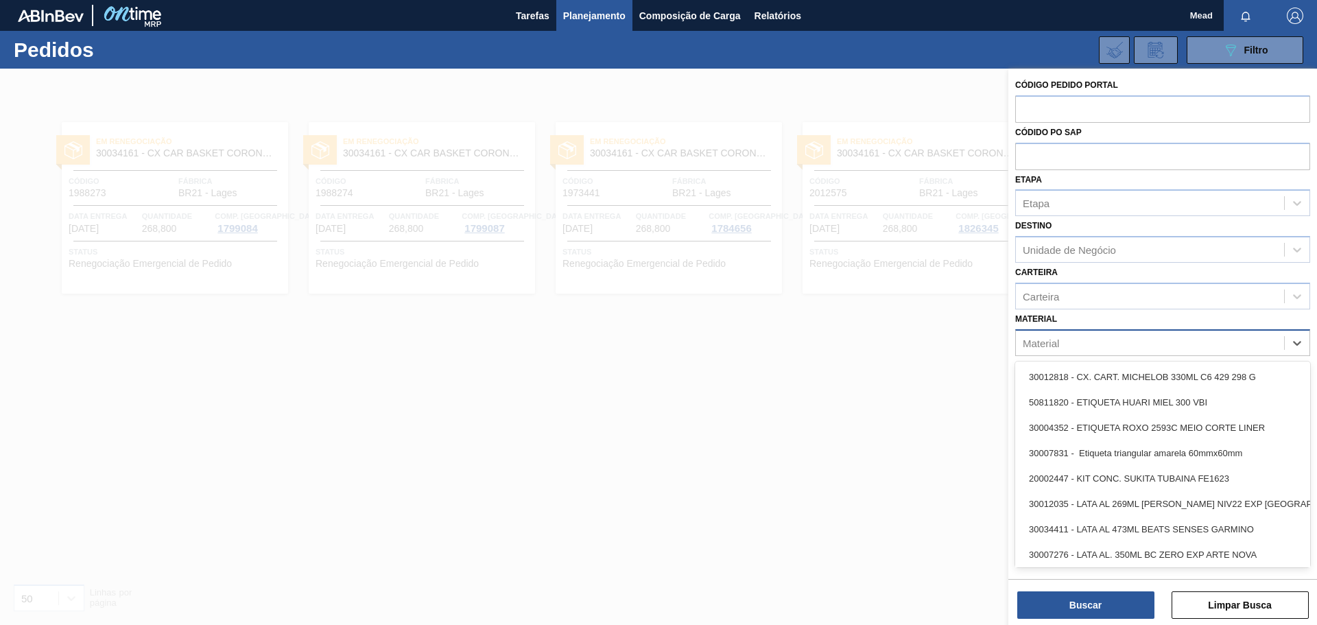
click at [1095, 343] on div "Material" at bounding box center [1150, 343] width 268 height 20
paste input "30033655"
type input "30033655"
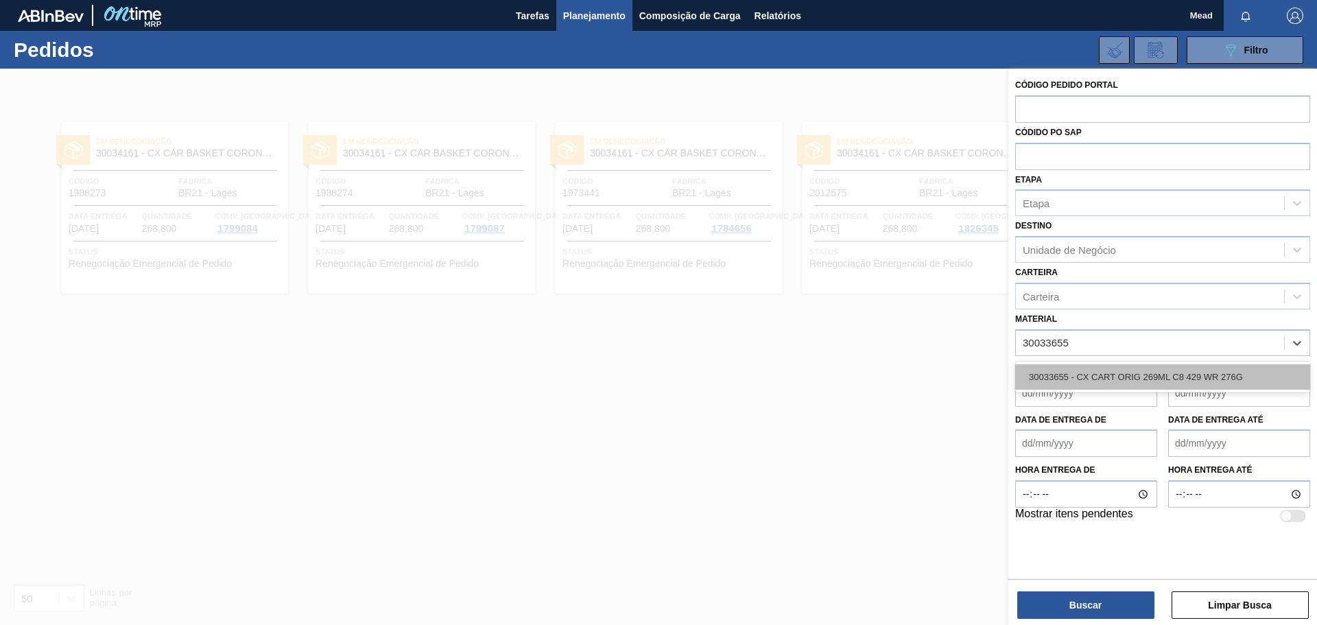
click at [1066, 387] on div "30033655 - CX CART ORIG 269ML C8 429 WR 276G" at bounding box center [1162, 376] width 295 height 25
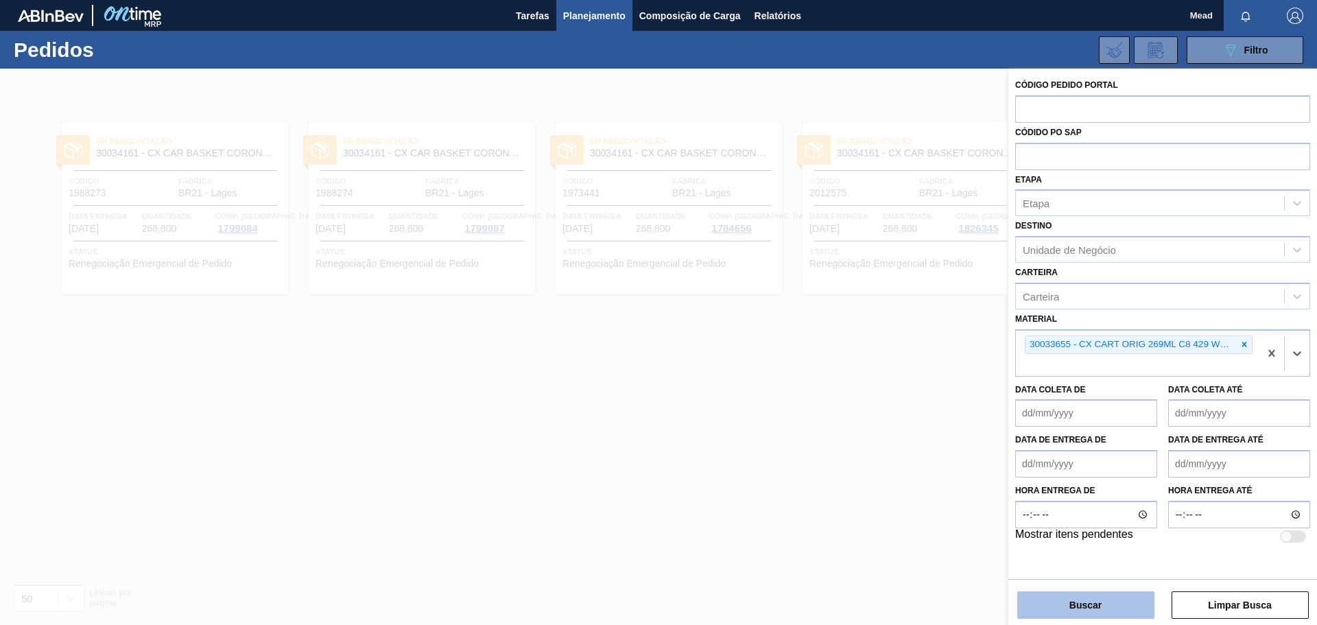
click at [1083, 606] on button "Buscar" at bounding box center [1086, 604] width 137 height 27
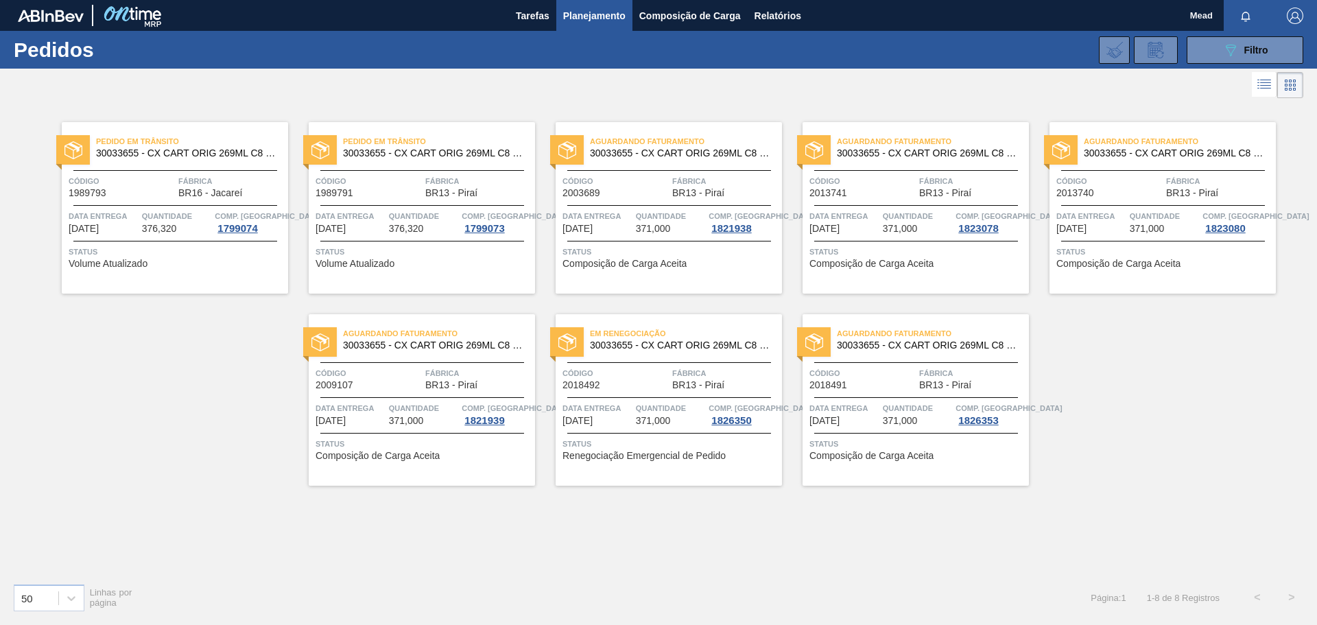
click at [631, 230] on div "Data entrega 24/09/2025" at bounding box center [598, 221] width 70 height 25
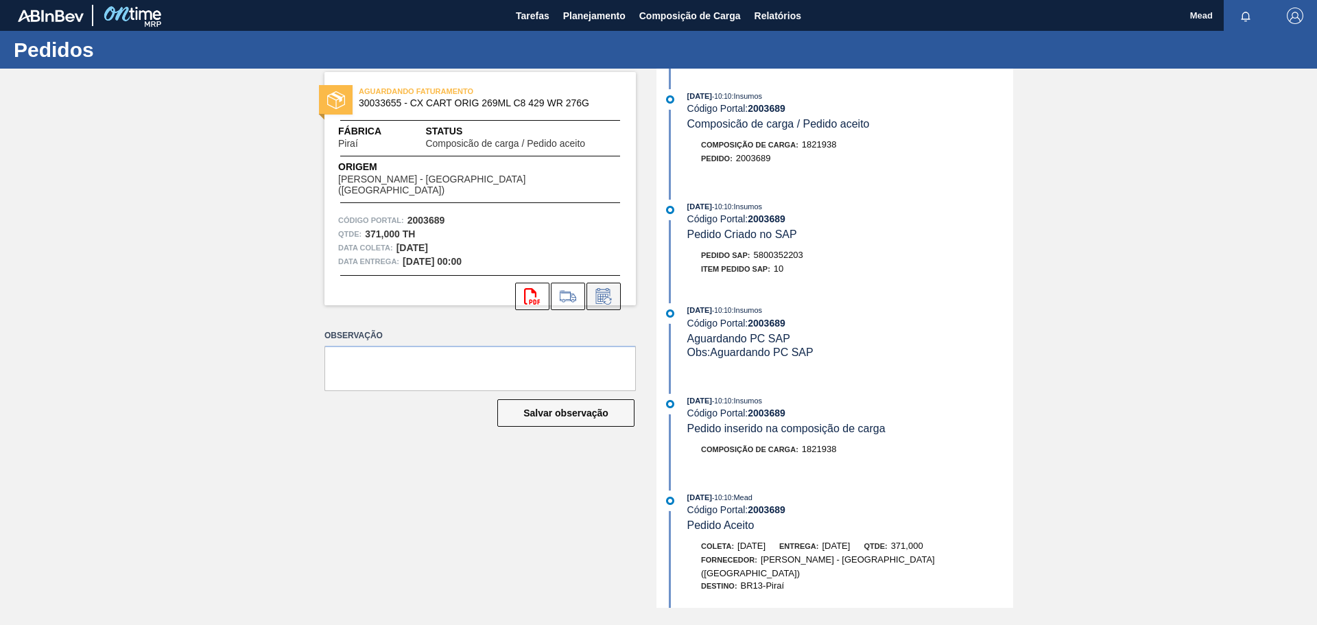
click at [598, 288] on icon at bounding box center [604, 296] width 22 height 16
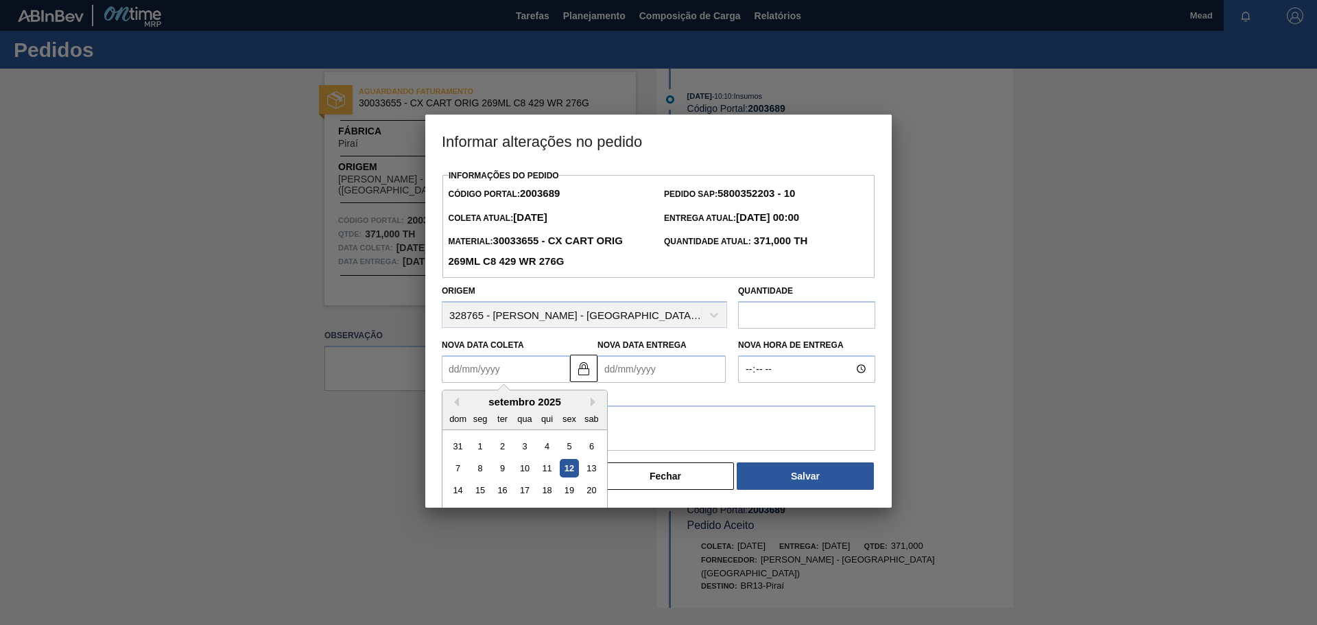
click at [521, 366] on Coleta2003689 "Nova Data Coleta" at bounding box center [506, 368] width 128 height 27
click at [565, 490] on div "19" at bounding box center [569, 490] width 19 height 19
type Coleta2003689 "[DATE]"
type Entrega2003689 "[DATE]"
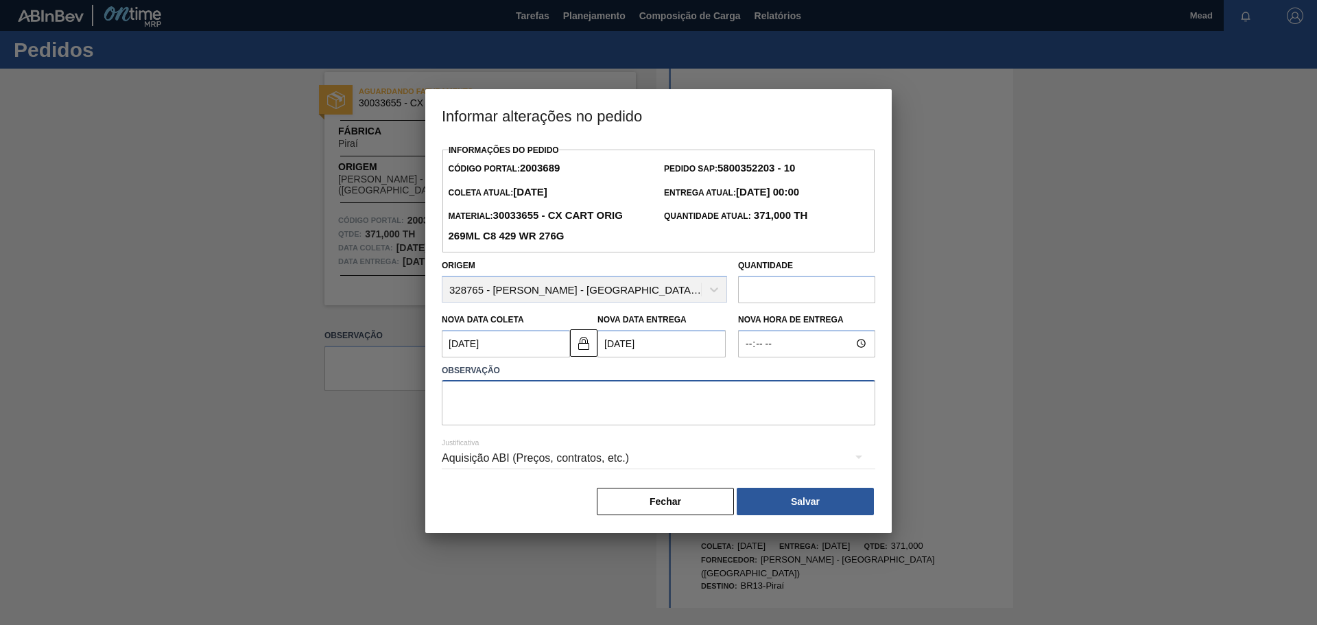
click at [591, 421] on textarea at bounding box center [659, 402] width 434 height 45
type textarea "antecipaçao"
click at [781, 507] on button "Salvar" at bounding box center [805, 501] width 137 height 27
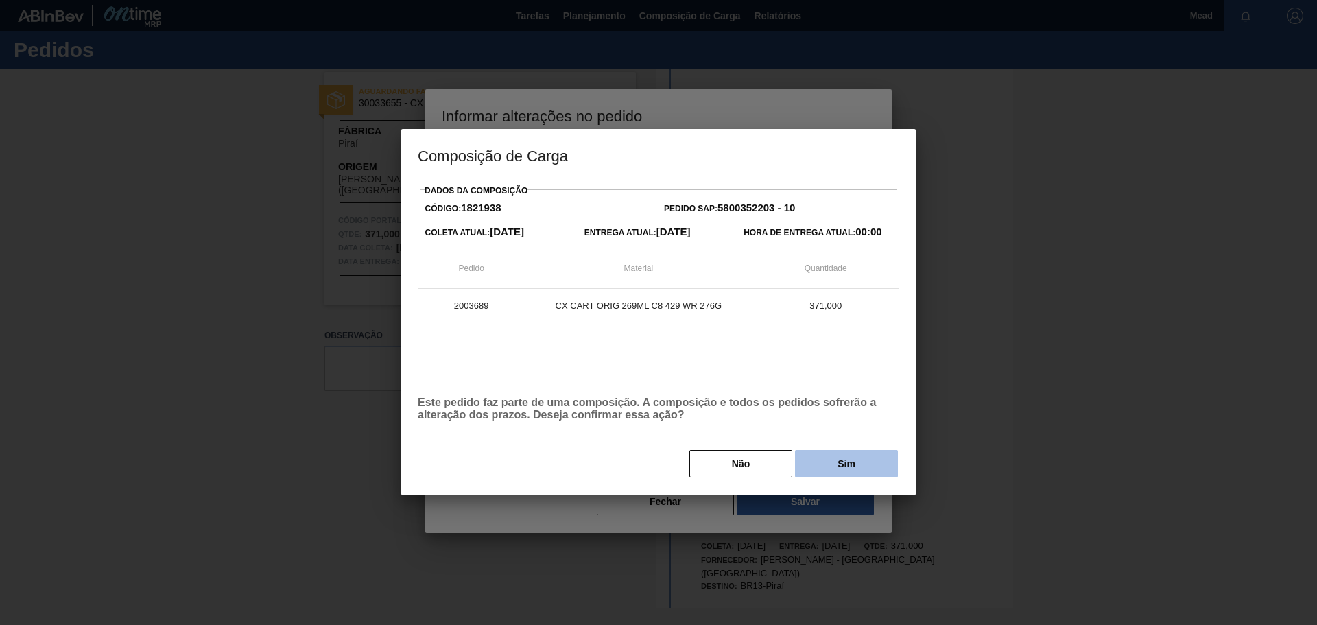
click at [828, 463] on button "Sim" at bounding box center [846, 463] width 103 height 27
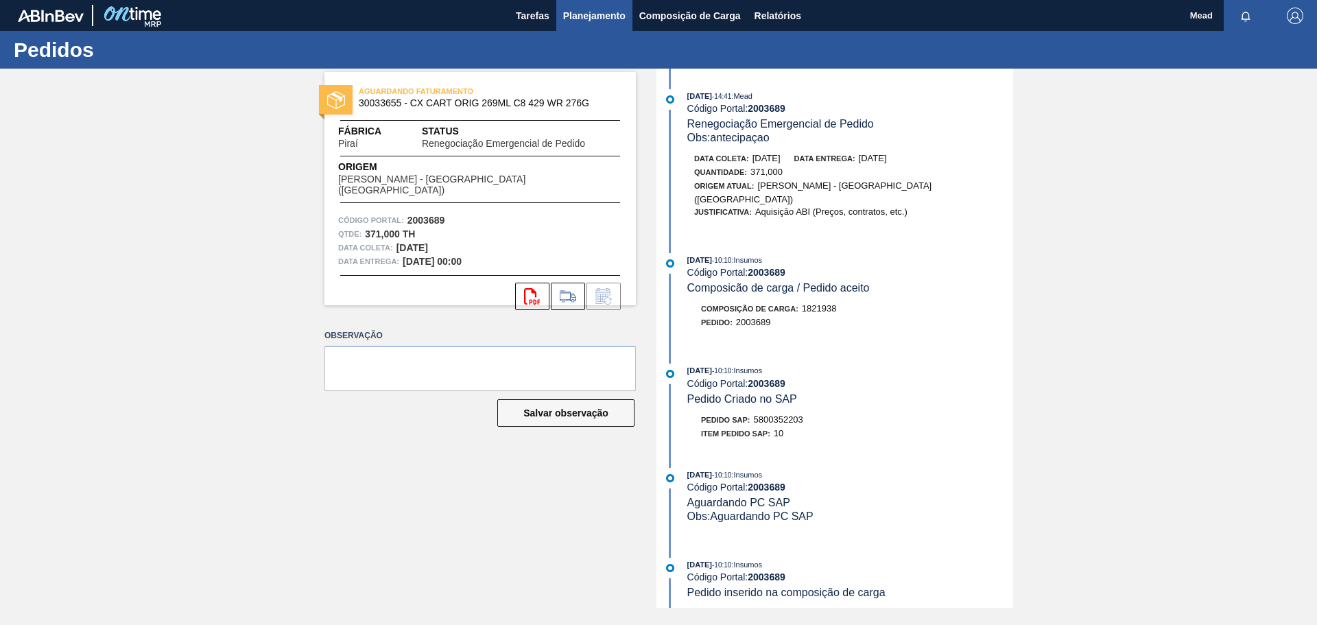
click at [572, 21] on span "Planejamento" at bounding box center [594, 16] width 62 height 16
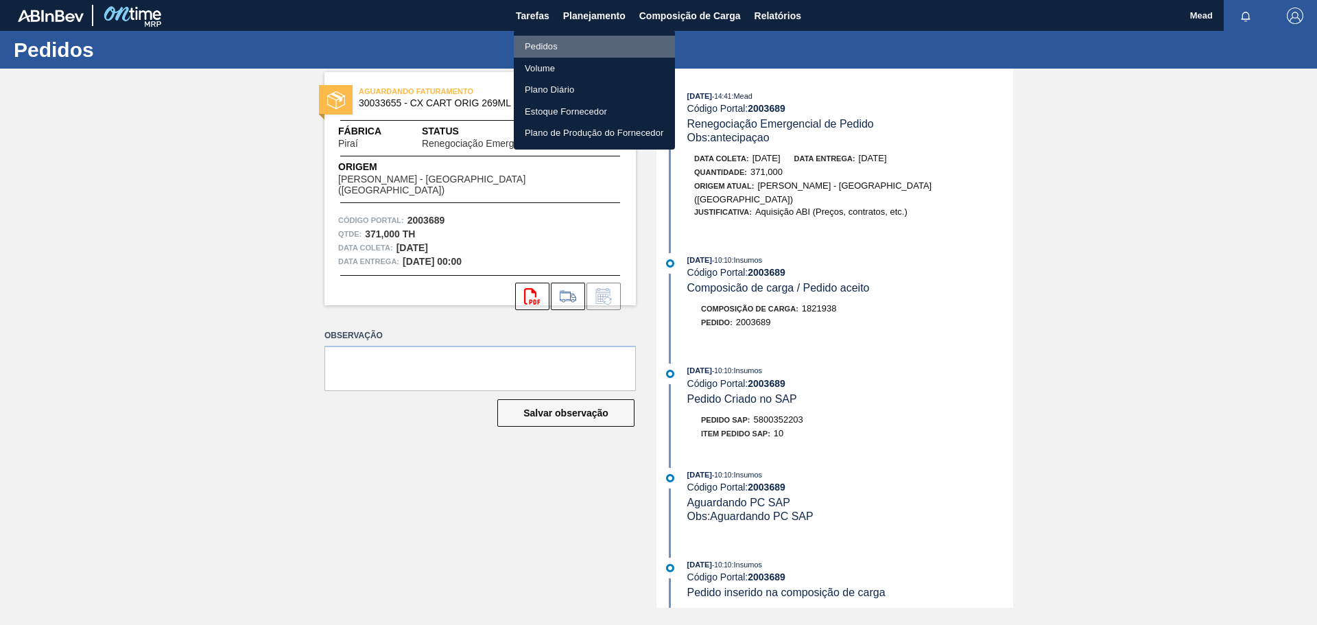
click at [539, 46] on li "Pedidos" at bounding box center [594, 47] width 161 height 22
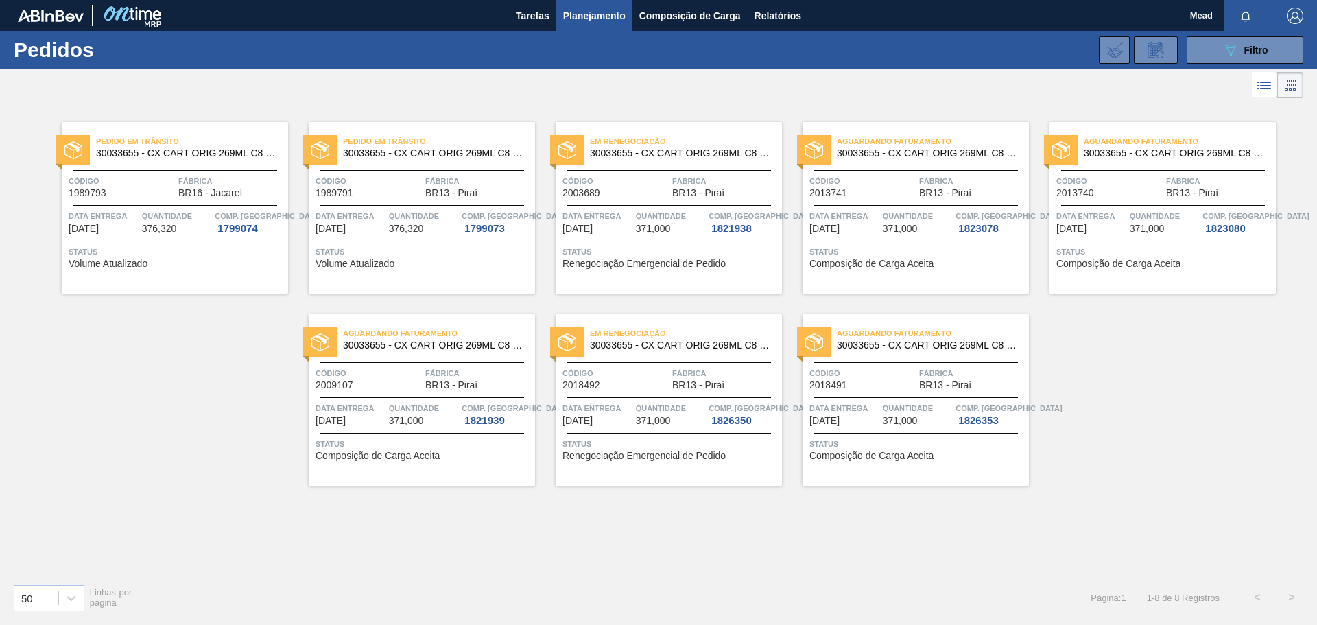
click at [605, 401] on span "Data entrega" at bounding box center [598, 408] width 70 height 14
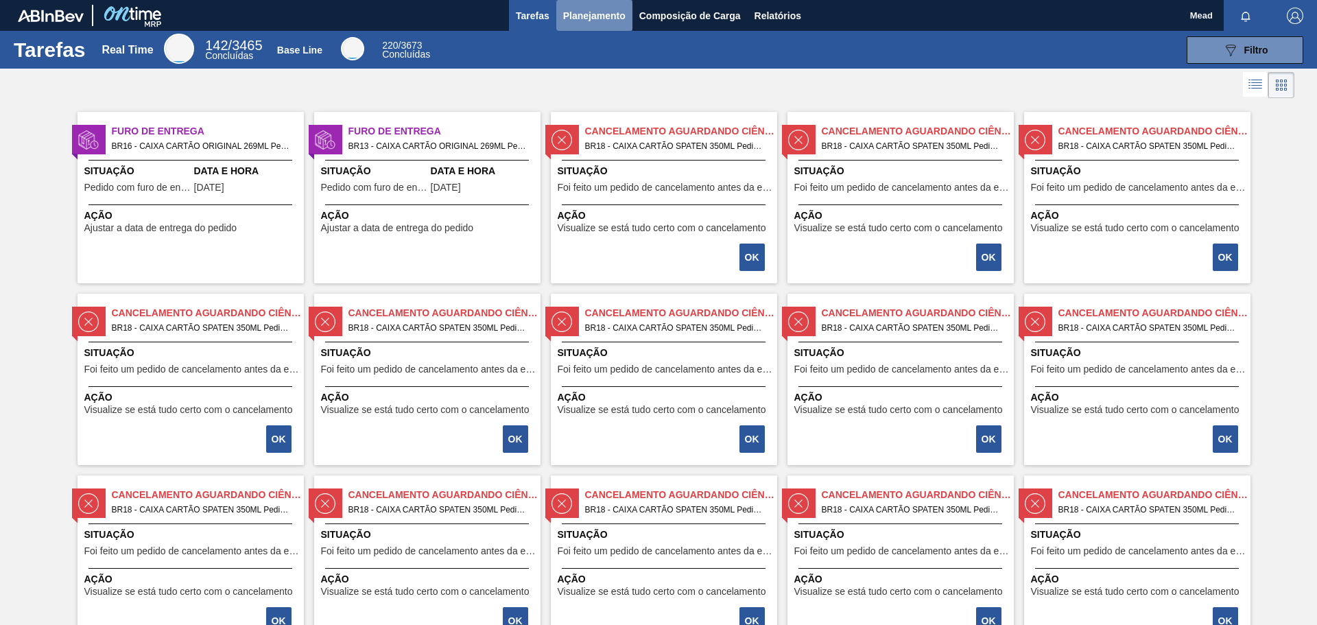
click at [607, 14] on span "Planejamento" at bounding box center [594, 16] width 62 height 16
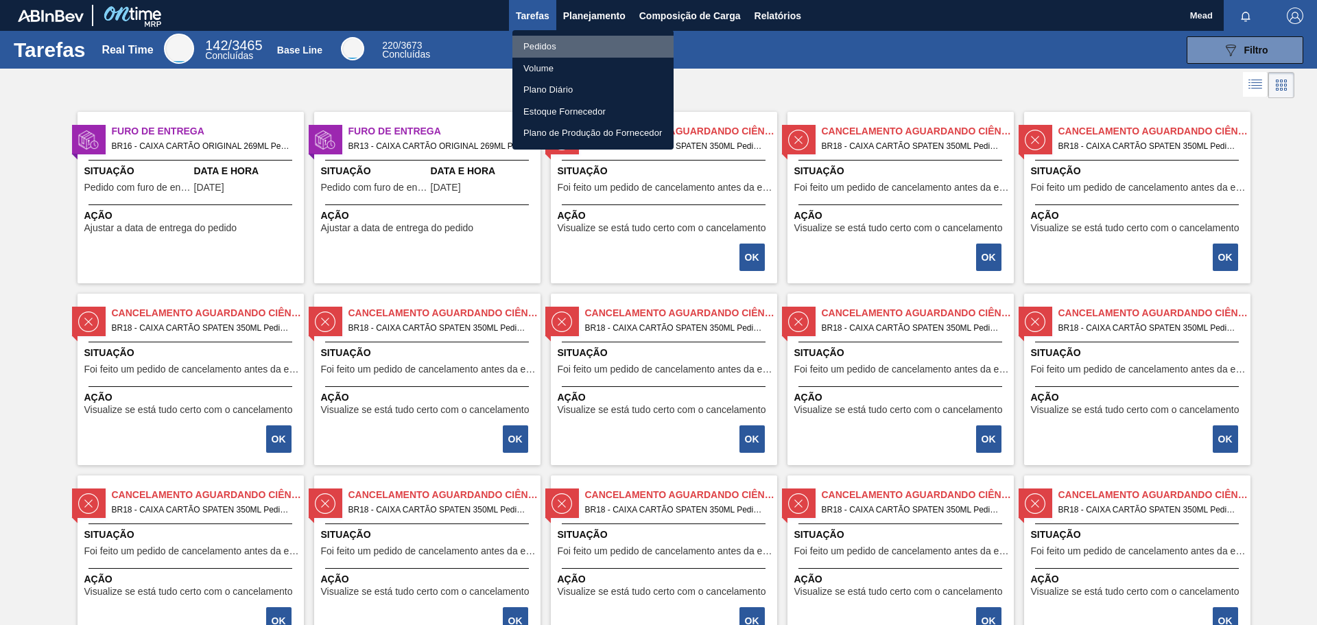
click at [543, 42] on li "Pedidos" at bounding box center [593, 47] width 161 height 22
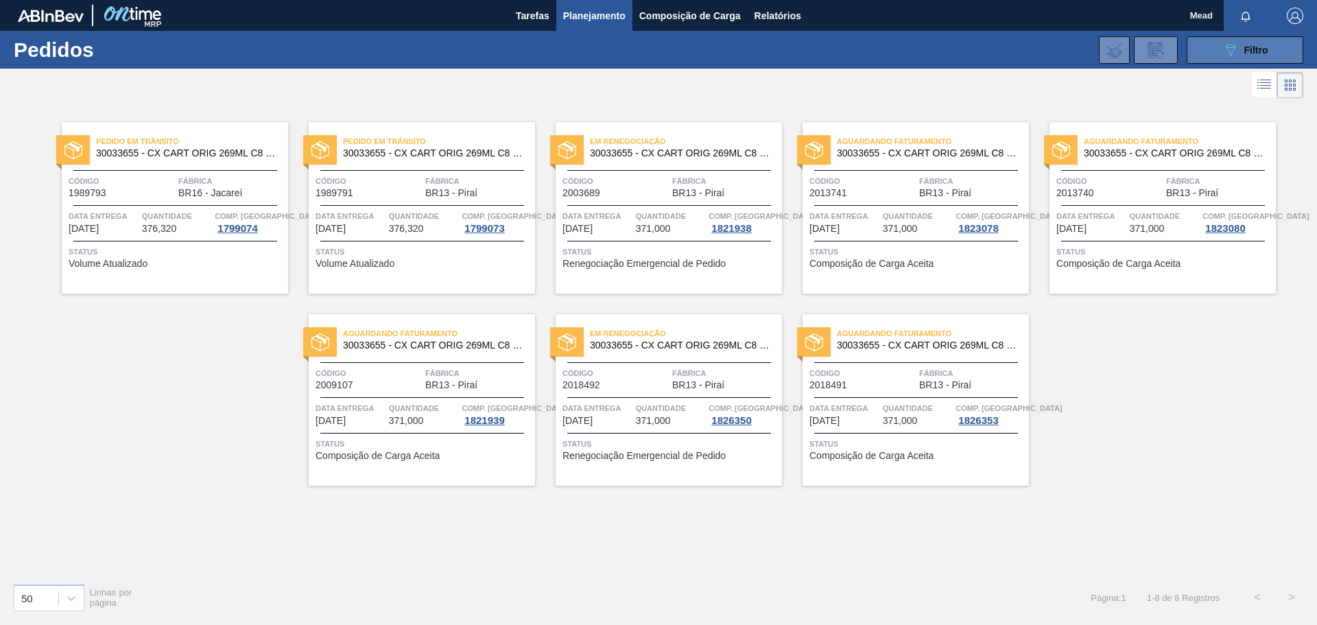
click at [1196, 40] on button "089F7B8B-B2A5-4AFE-B5C0-19BA573D28AC Filtro" at bounding box center [1245, 49] width 117 height 27
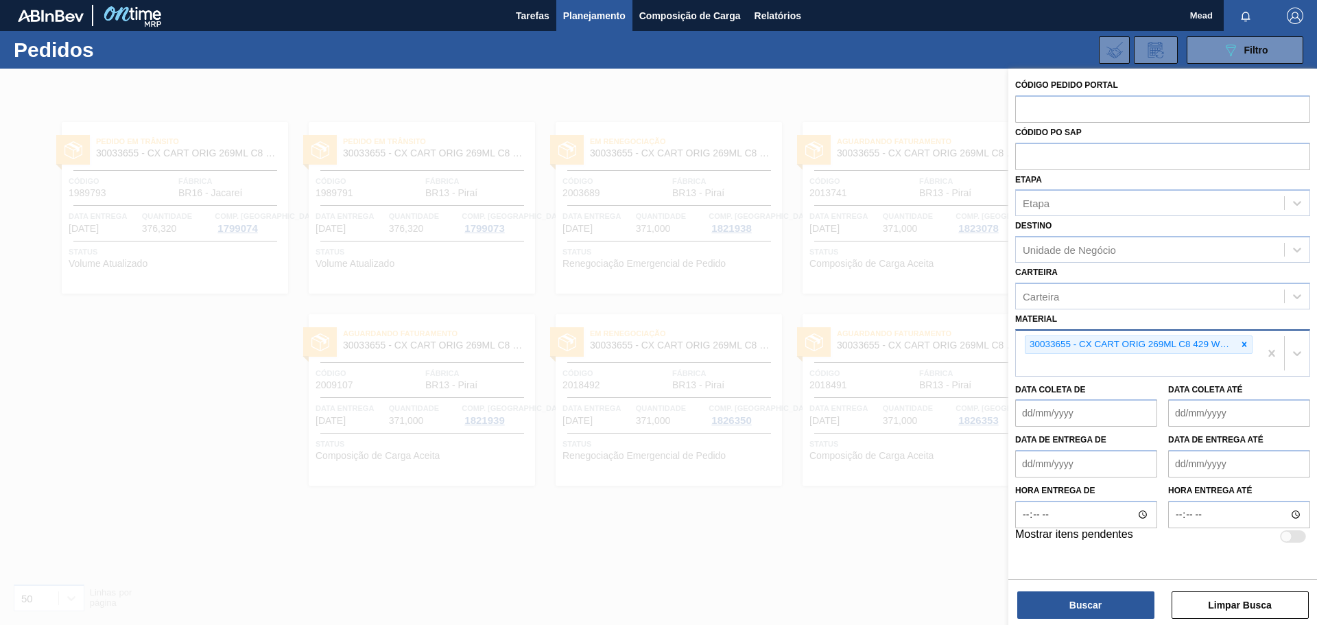
click at [1245, 346] on icon at bounding box center [1245, 345] width 10 height 10
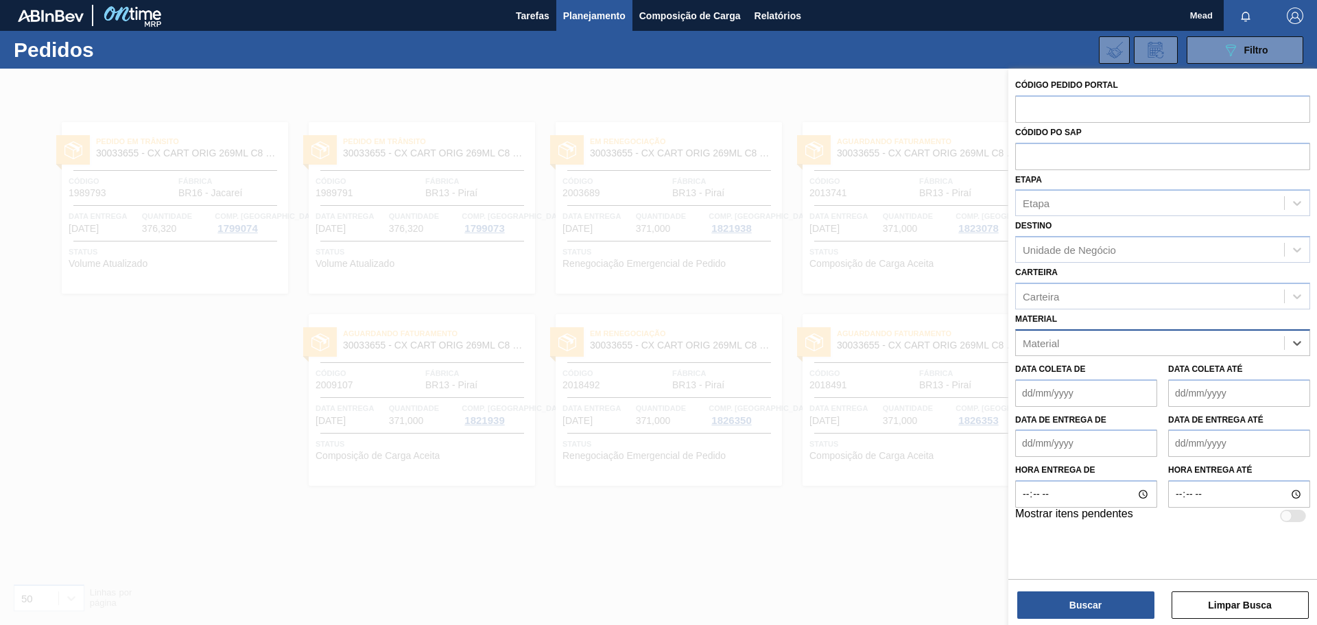
click at [1134, 340] on div "Material" at bounding box center [1150, 343] width 268 height 20
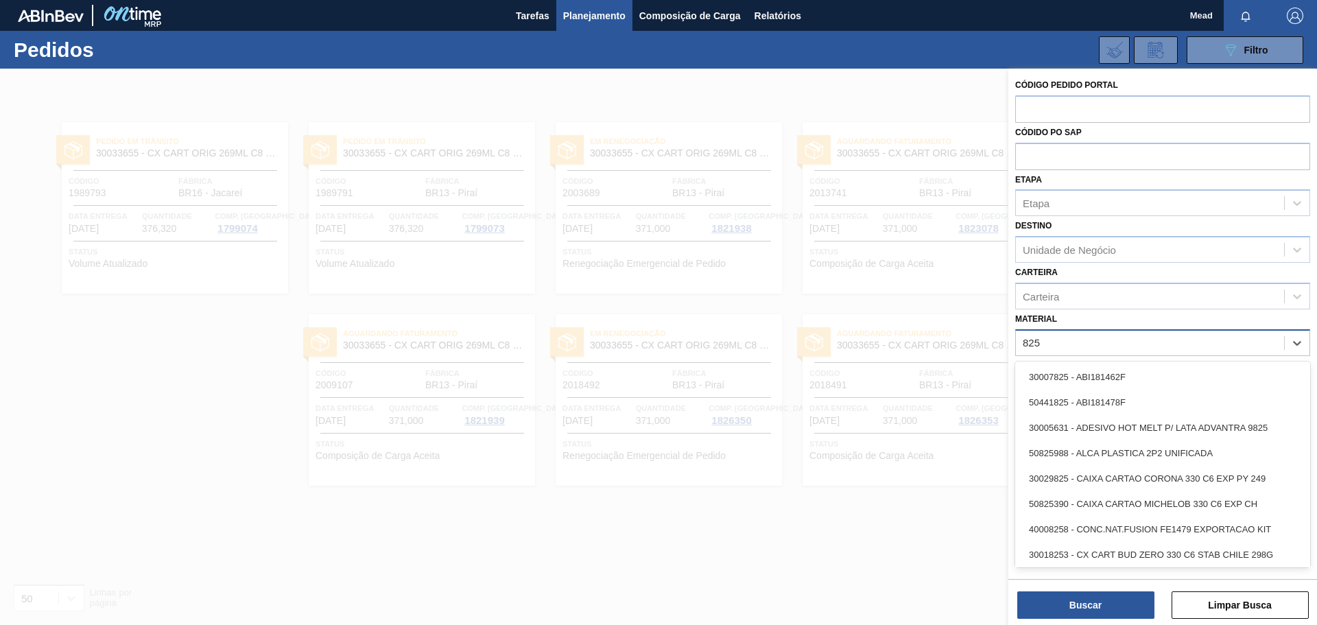
type input "8252"
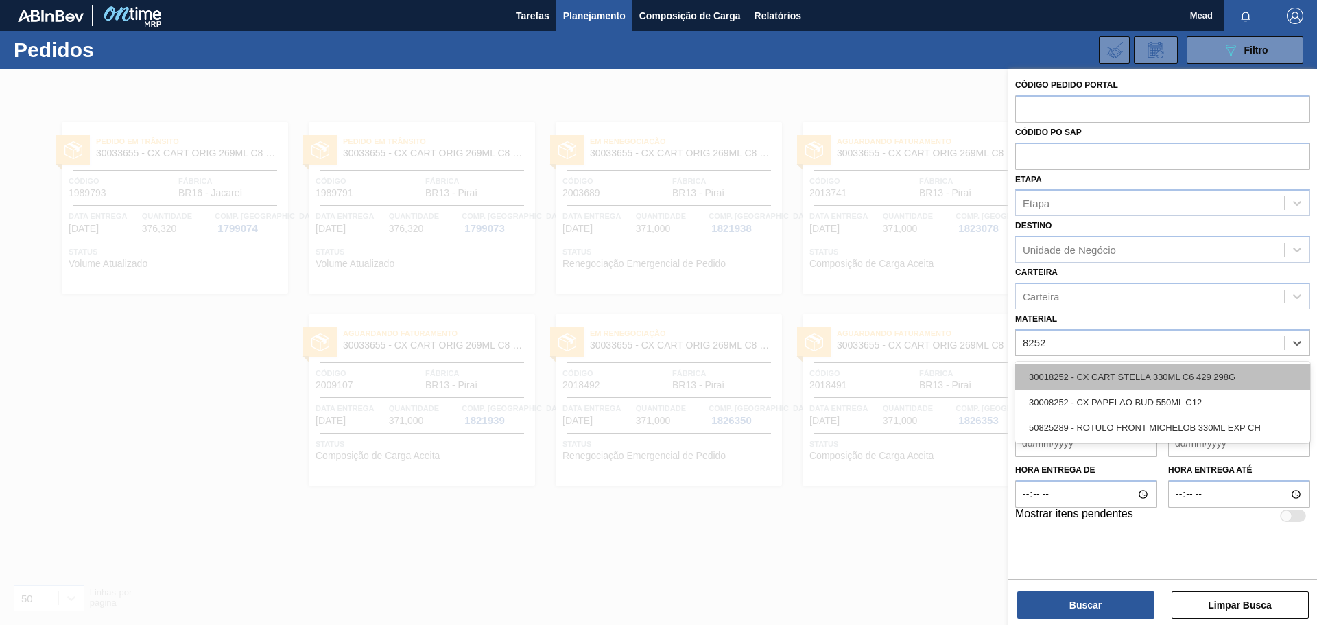
click at [1134, 383] on div "30018252 - CX CART STELLA 330ML C6 429 298G" at bounding box center [1162, 376] width 295 height 25
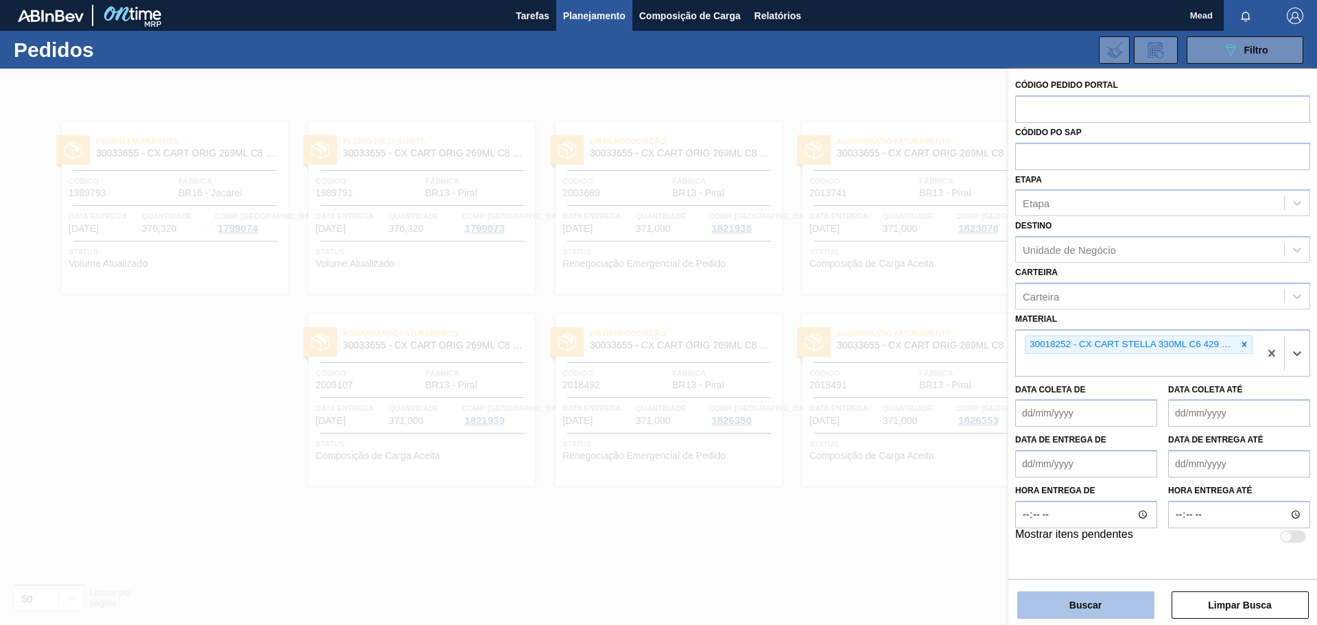
click at [1090, 604] on button "Buscar" at bounding box center [1086, 604] width 137 height 27
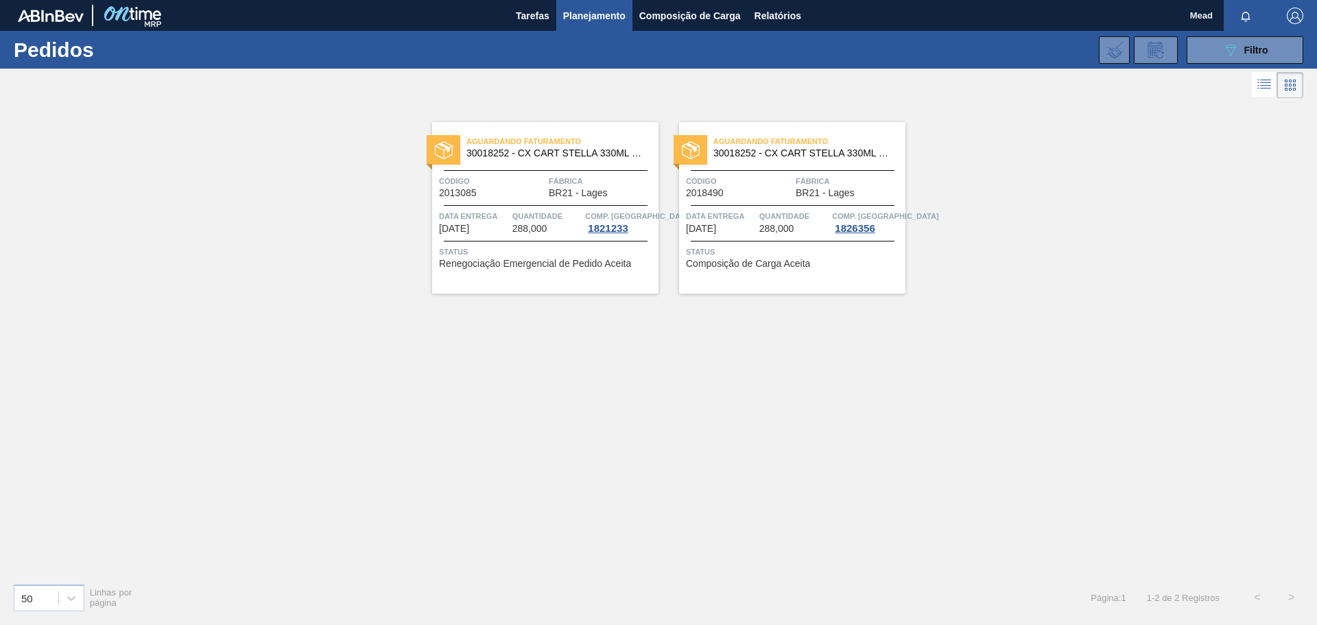
click at [549, 228] on div "Quantidade 288,000" at bounding box center [548, 221] width 70 height 25
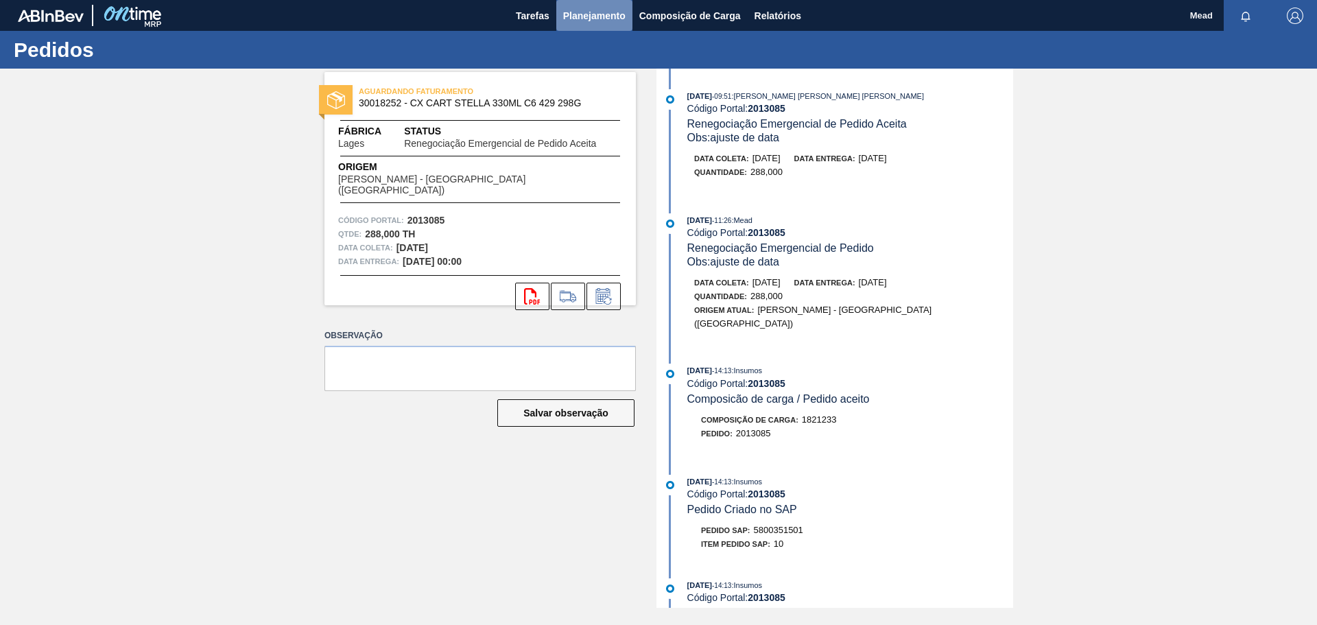
click at [589, 14] on span "Planejamento" at bounding box center [594, 16] width 62 height 16
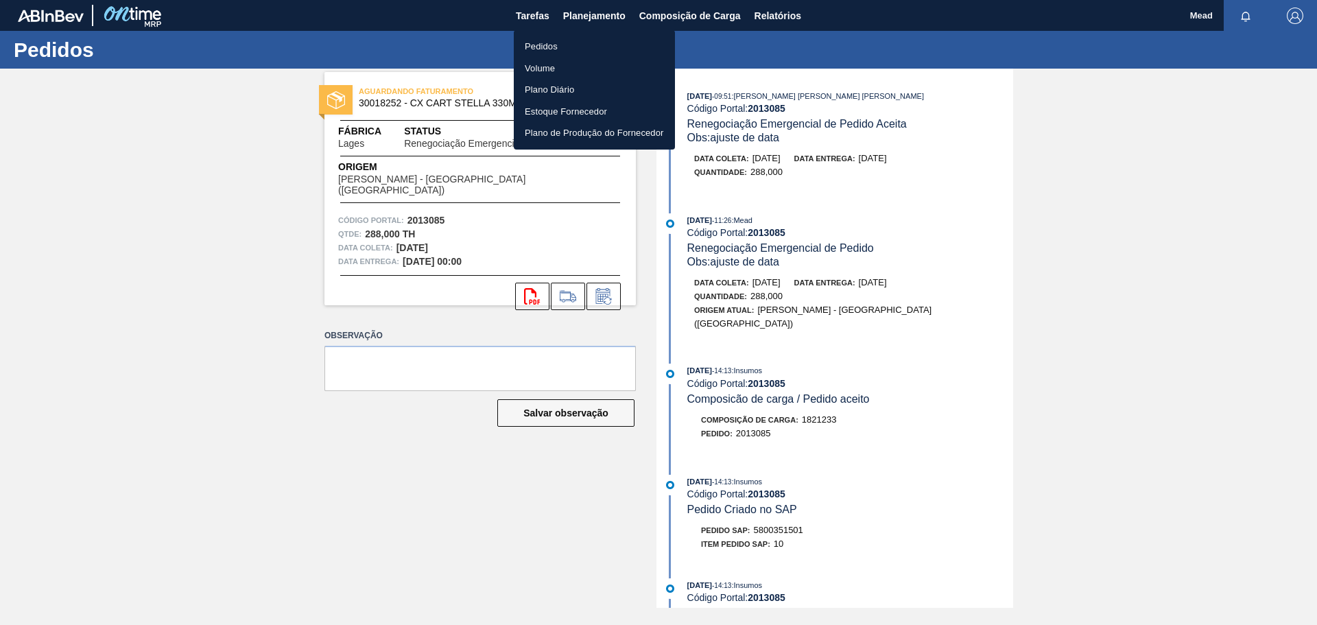
click at [550, 51] on li "Pedidos" at bounding box center [594, 47] width 161 height 22
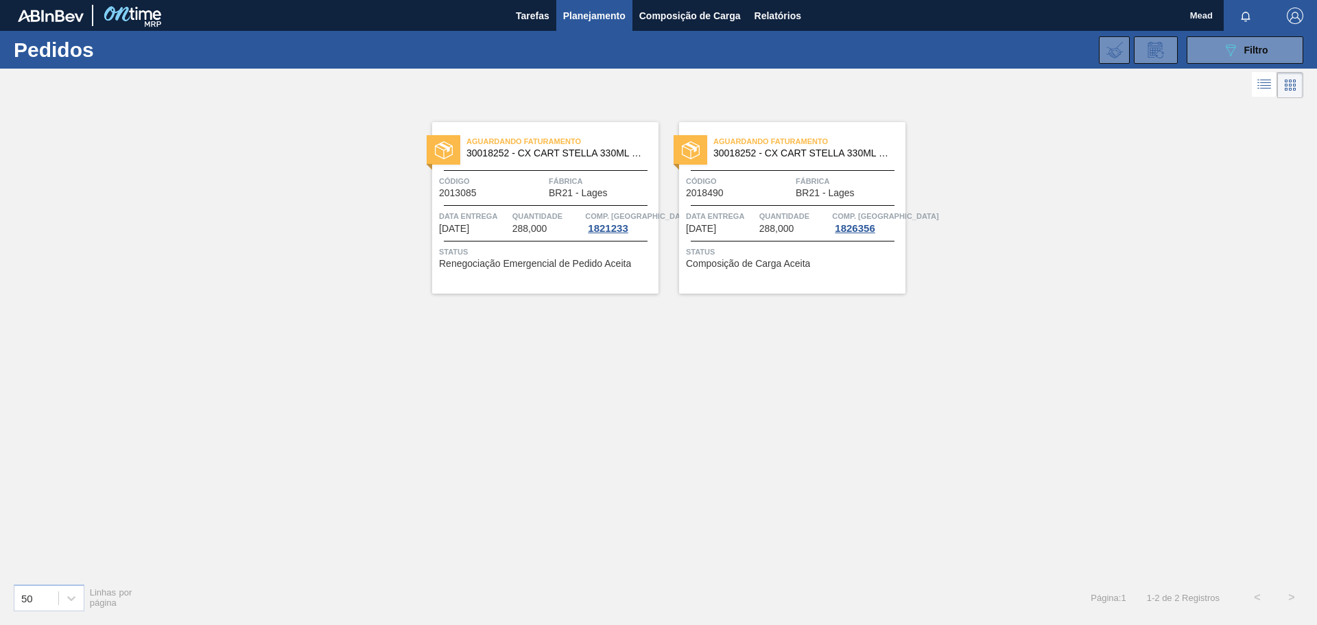
click at [780, 215] on span "Quantidade" at bounding box center [795, 216] width 70 height 14
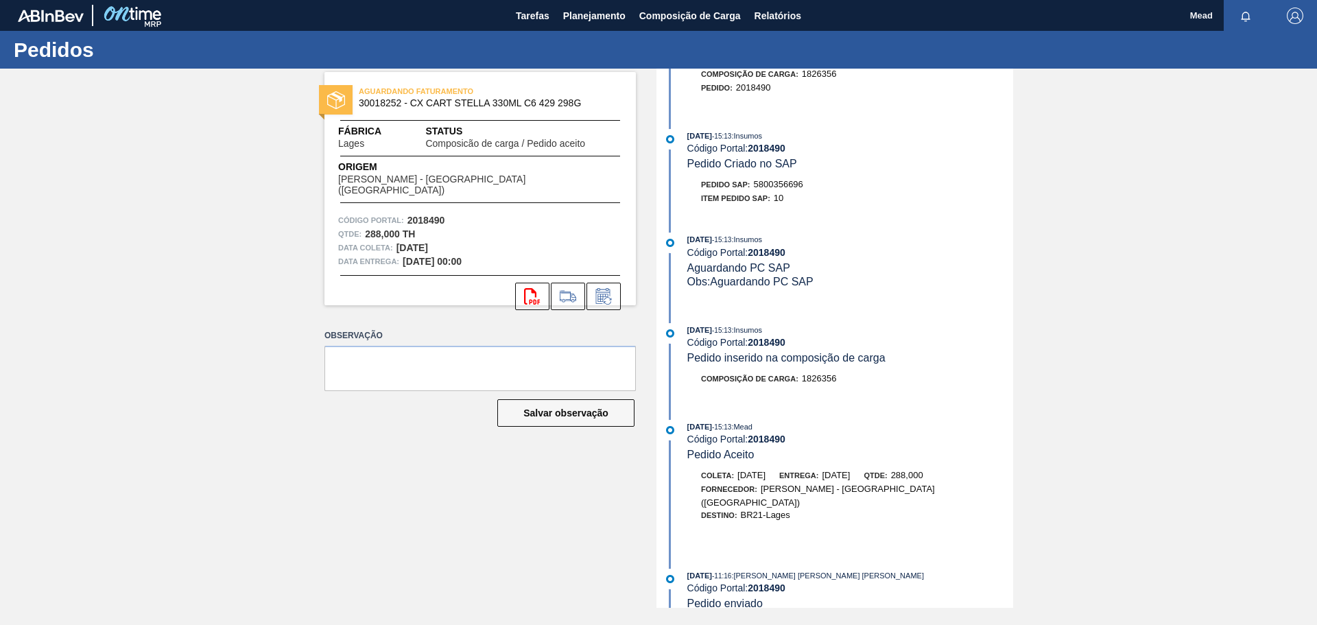
scroll to position [199, 0]
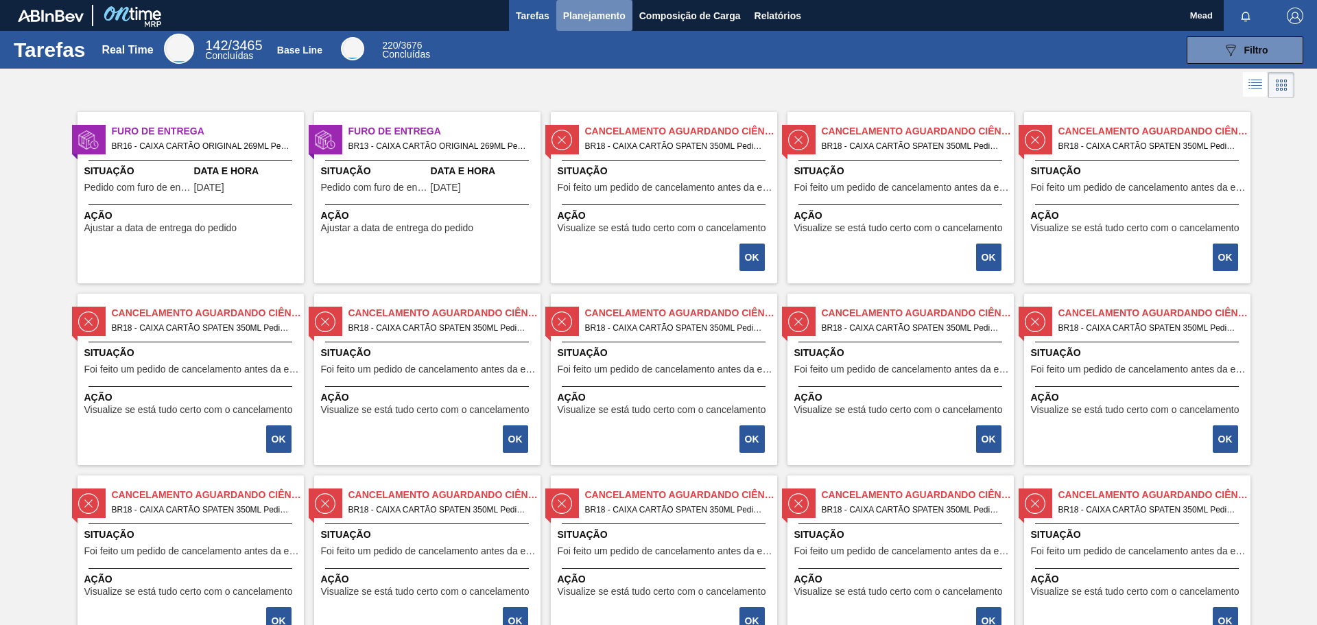
click at [604, 20] on span "Planejamento" at bounding box center [594, 16] width 62 height 16
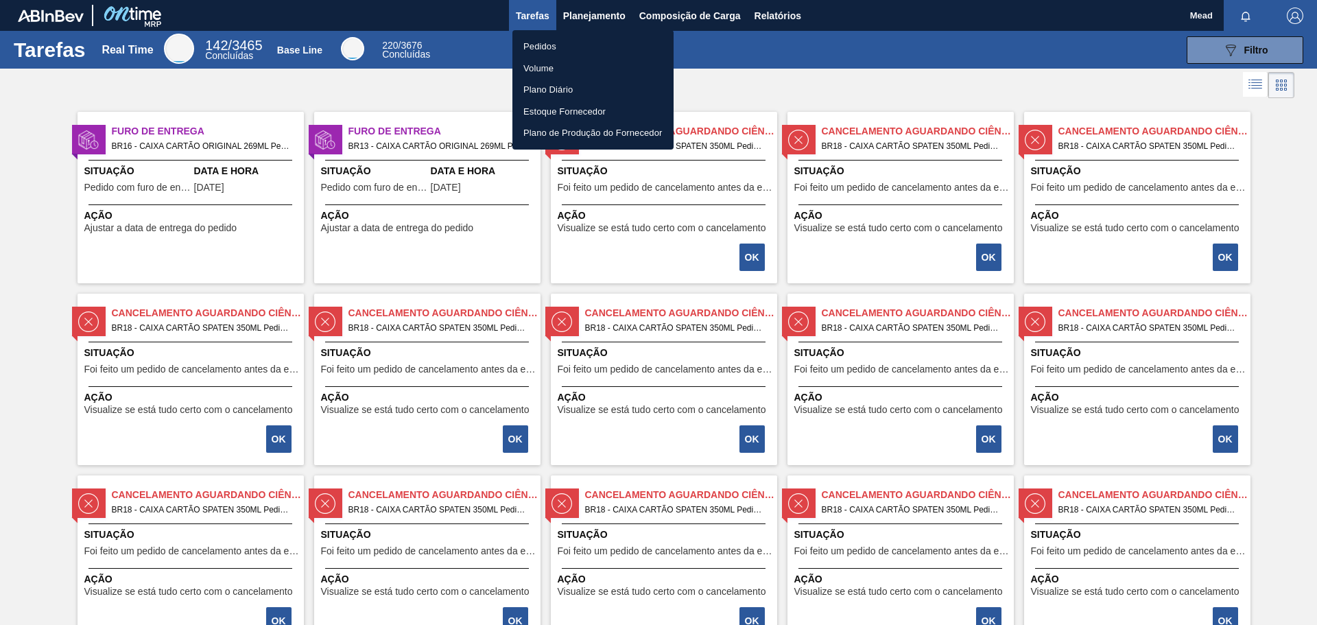
click at [530, 44] on li "Pedidos" at bounding box center [593, 47] width 161 height 22
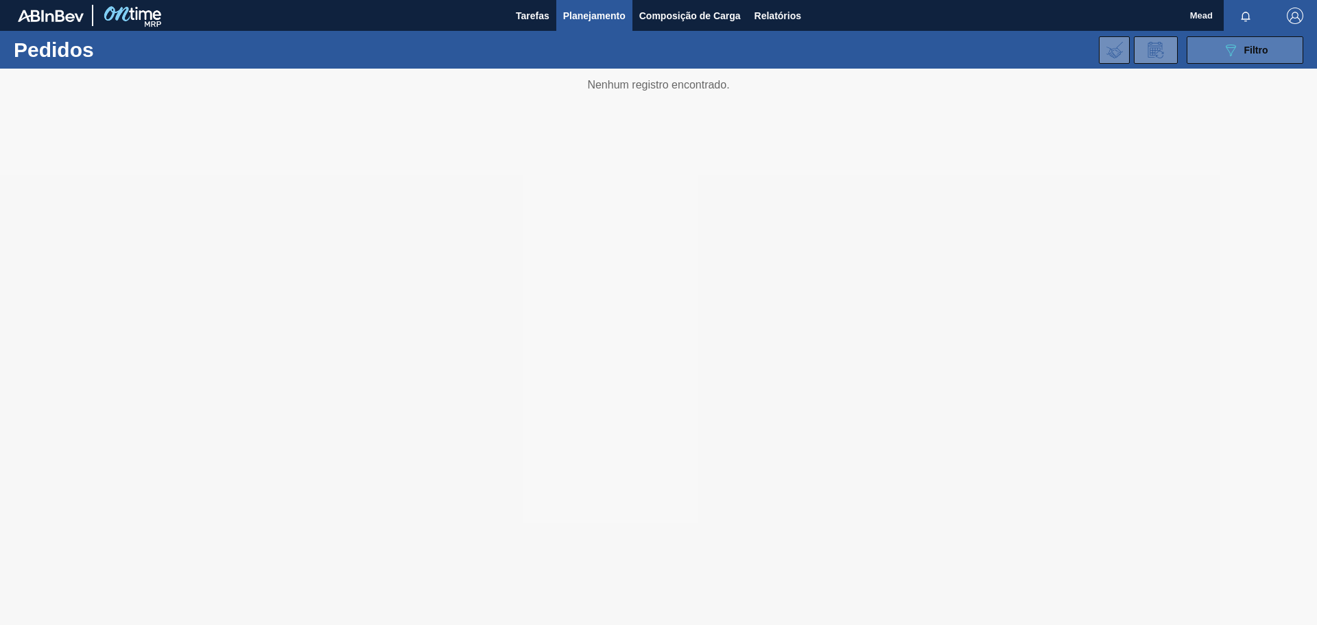
click at [1215, 55] on button "089F7B8B-B2A5-4AFE-B5C0-19BA573D28AC Filtro" at bounding box center [1245, 49] width 117 height 27
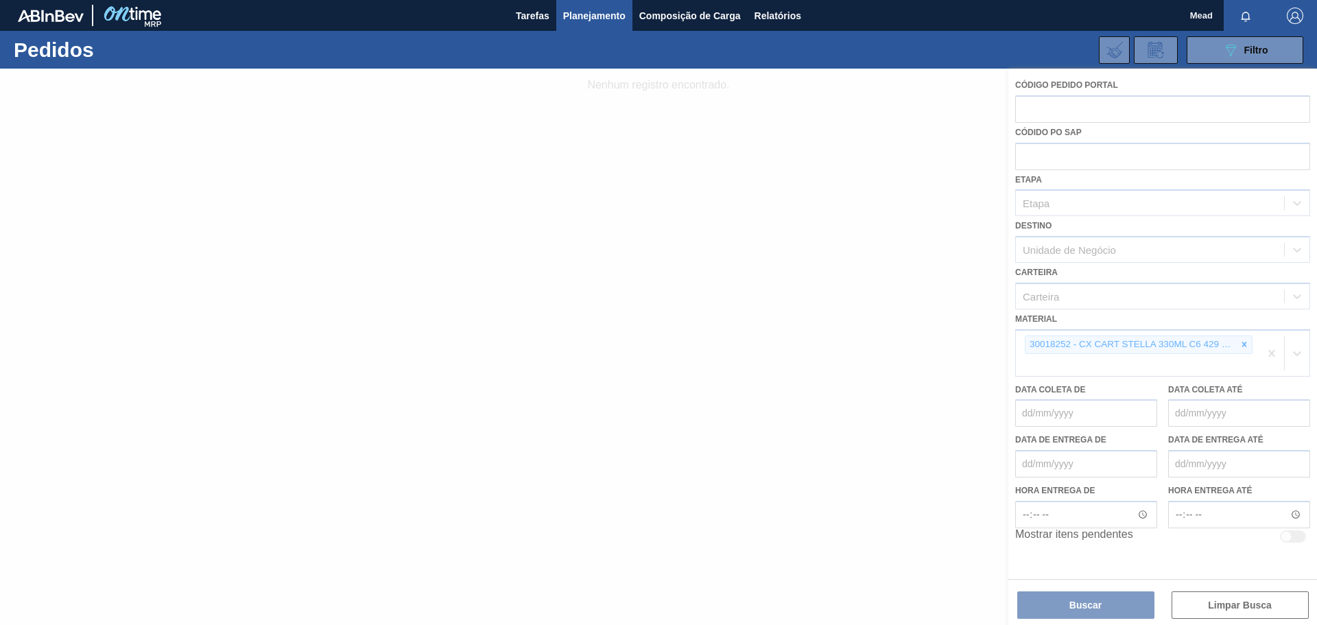
click at [1245, 344] on div at bounding box center [658, 347] width 1317 height 556
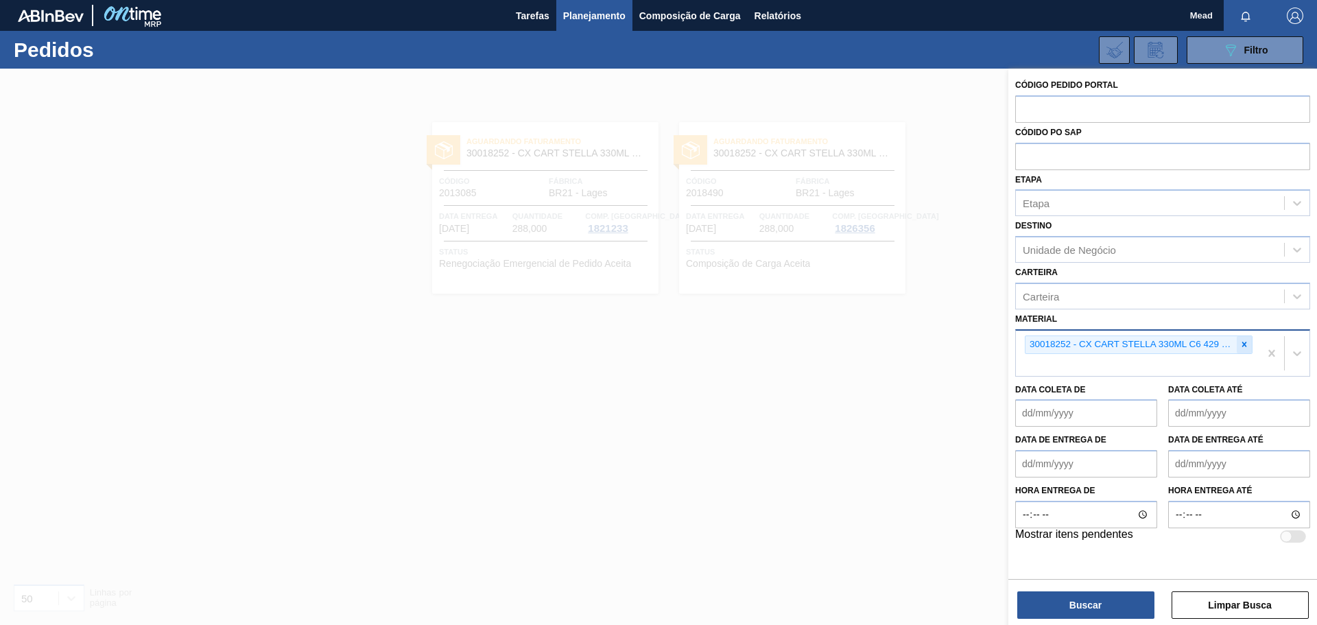
click at [1243, 344] on icon at bounding box center [1245, 345] width 10 height 10
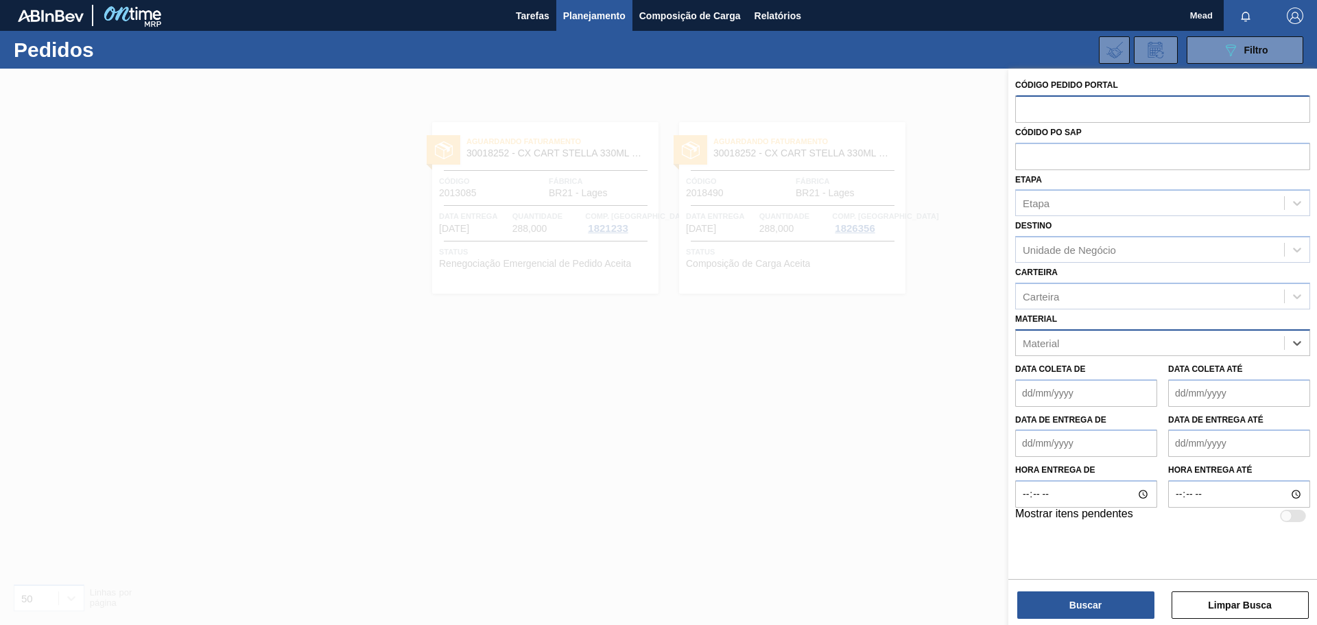
click at [1103, 110] on input "text" at bounding box center [1162, 108] width 295 height 26
paste input "2012478"
type input "2012478"
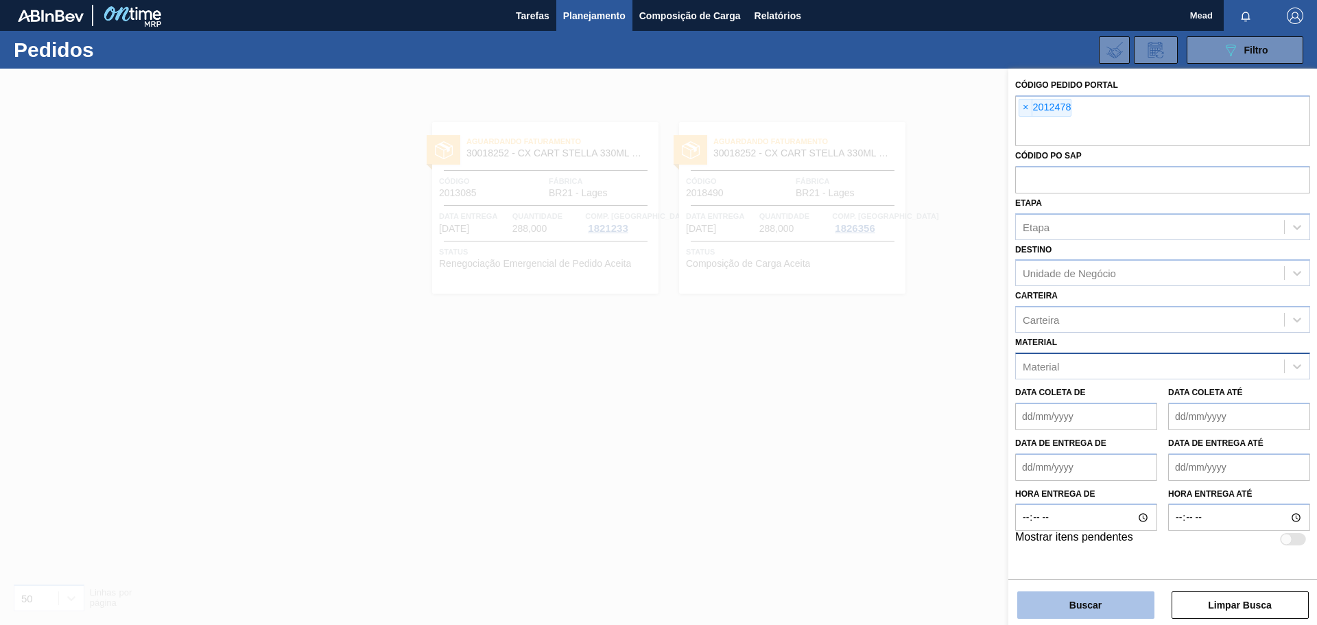
click at [1081, 609] on button "Buscar" at bounding box center [1086, 604] width 137 height 27
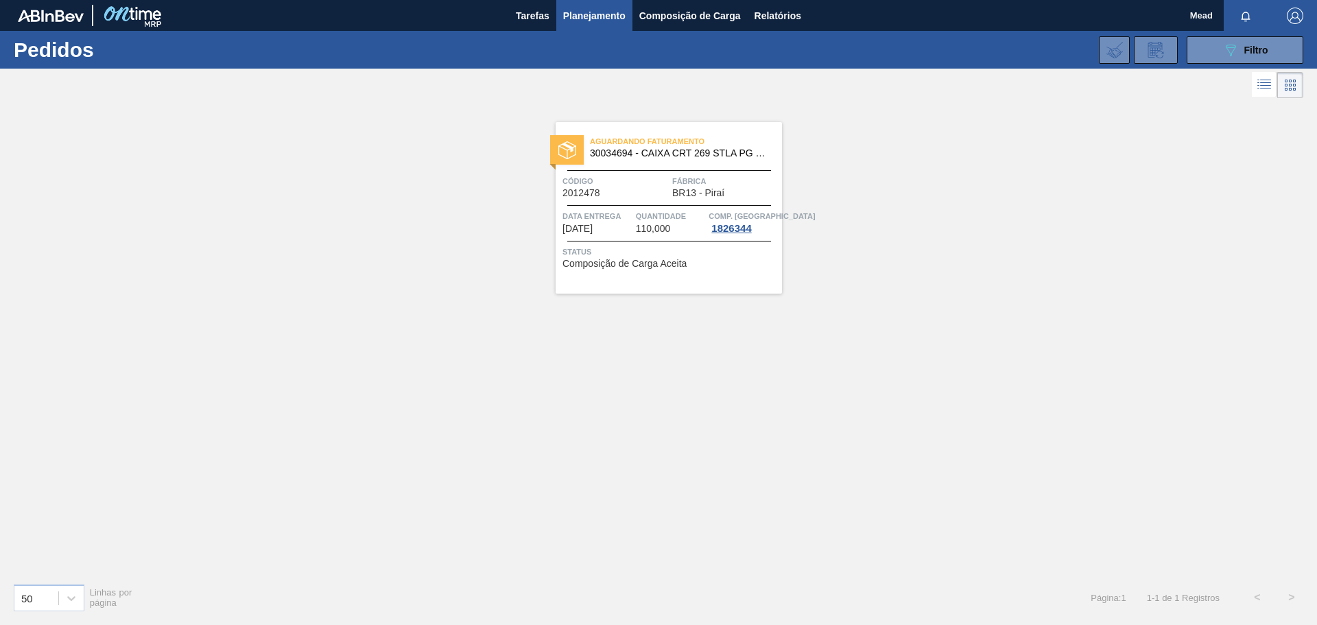
click at [625, 201] on div "Aguardando Faturamento 30034694 - CAIXA CRT 269 STLA PG C08 278GR Código 201247…" at bounding box center [669, 208] width 226 height 172
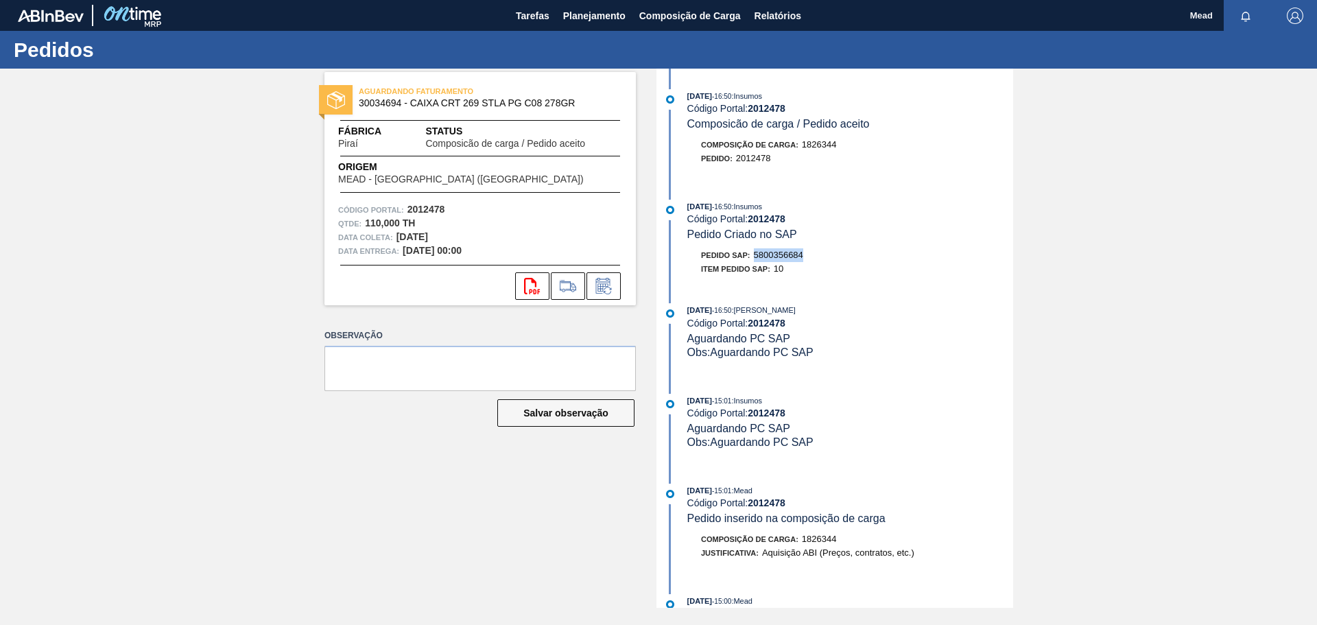
drag, startPoint x: 757, startPoint y: 255, endPoint x: 817, endPoint y: 257, distance: 59.7
click at [817, 257] on div "Pedido SAP: 5800356684" at bounding box center [850, 255] width 326 height 14
copy span "5800356684"
click at [580, 16] on span "Planejamento" at bounding box center [594, 16] width 62 height 16
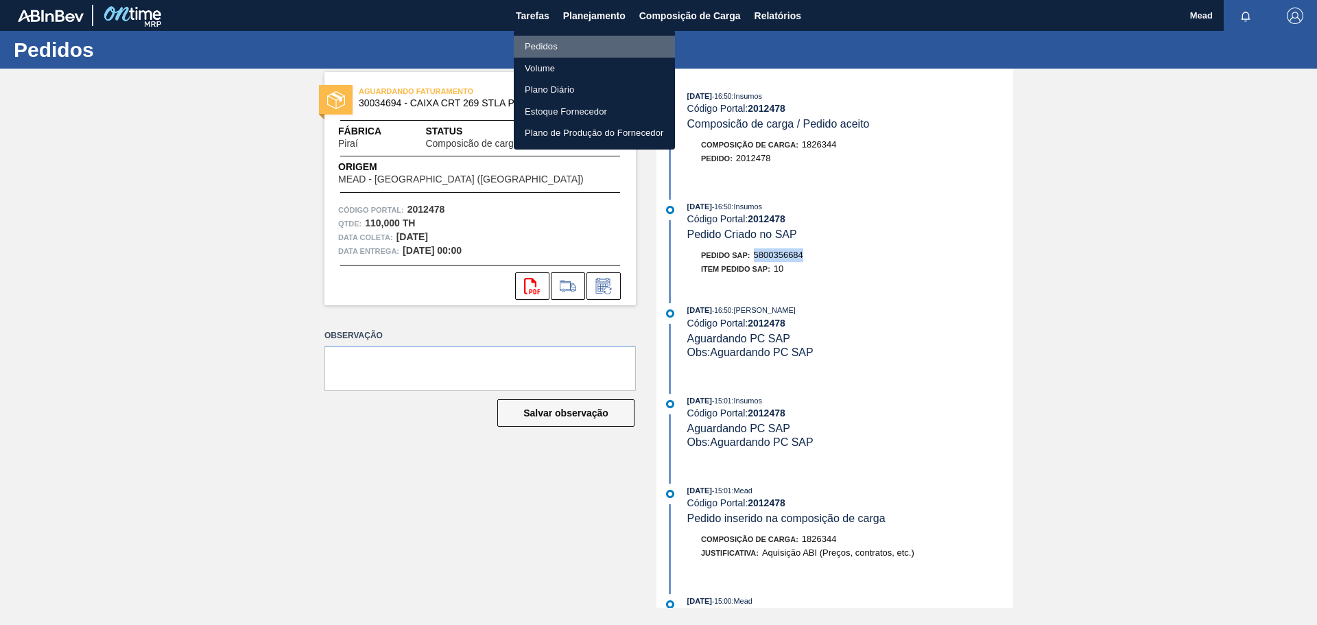
click at [543, 47] on li "Pedidos" at bounding box center [594, 47] width 161 height 22
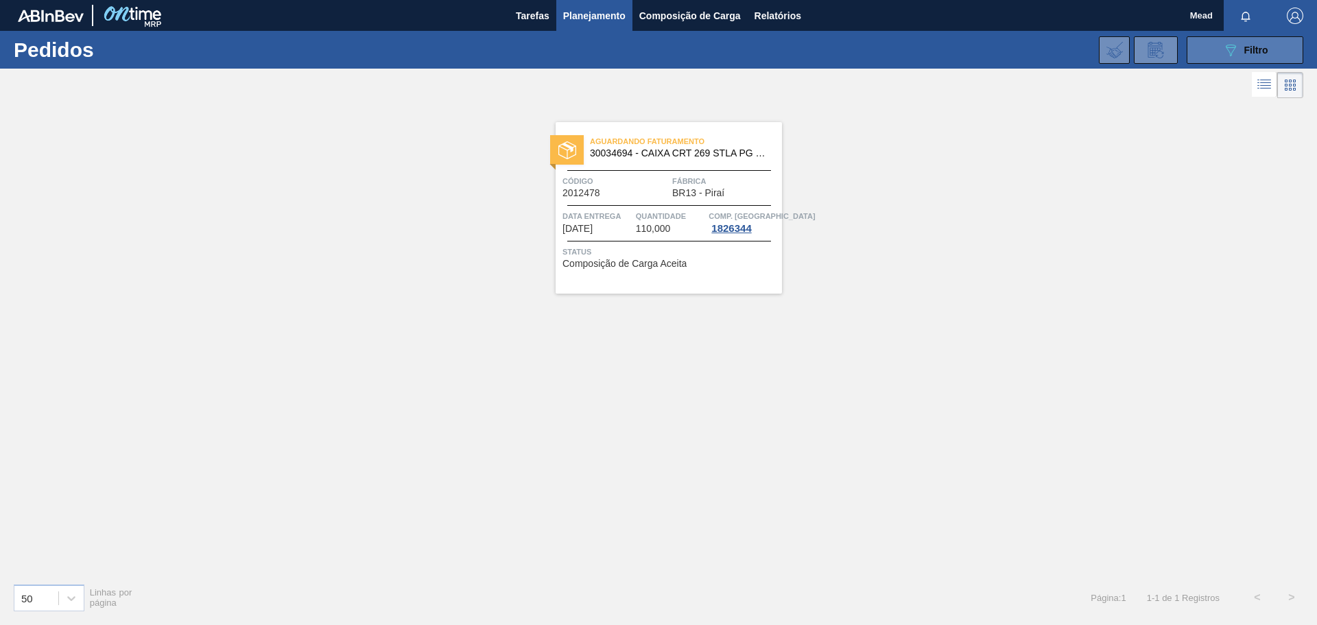
click at [1237, 56] on icon "089F7B8B-B2A5-4AFE-B5C0-19BA573D28AC" at bounding box center [1231, 50] width 16 height 16
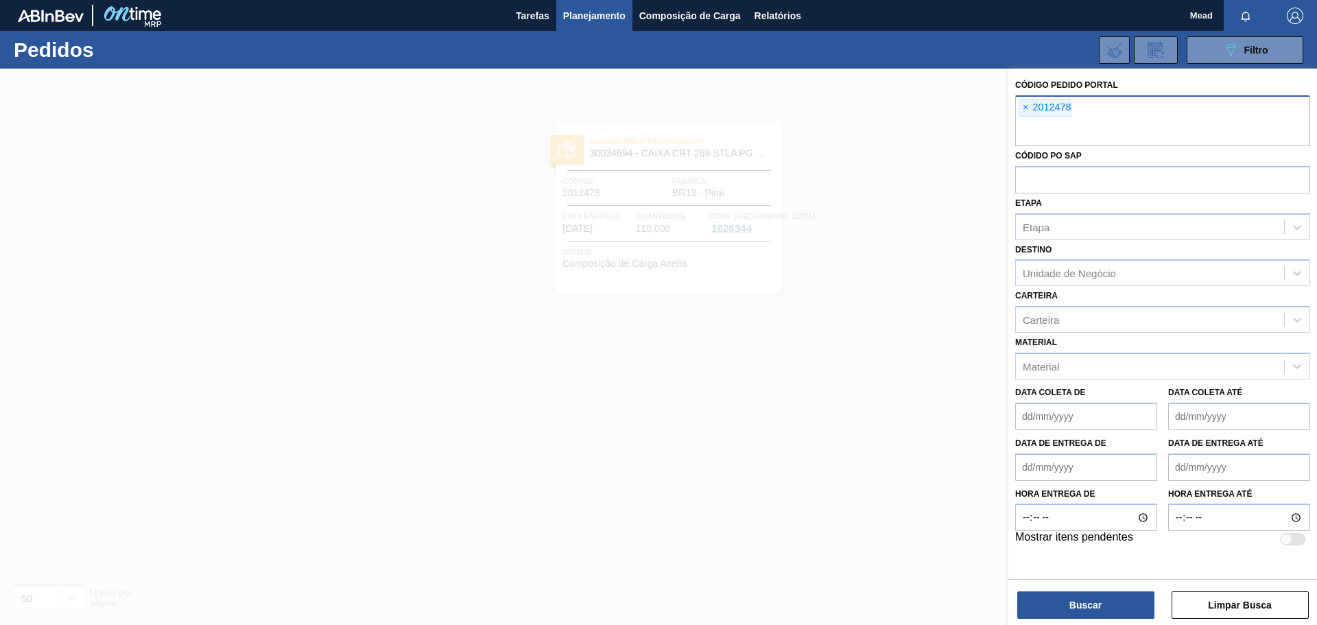
click at [1019, 108] on div "× 2012478" at bounding box center [1045, 108] width 53 height 18
click at [1026, 108] on span "×" at bounding box center [1026, 107] width 13 height 16
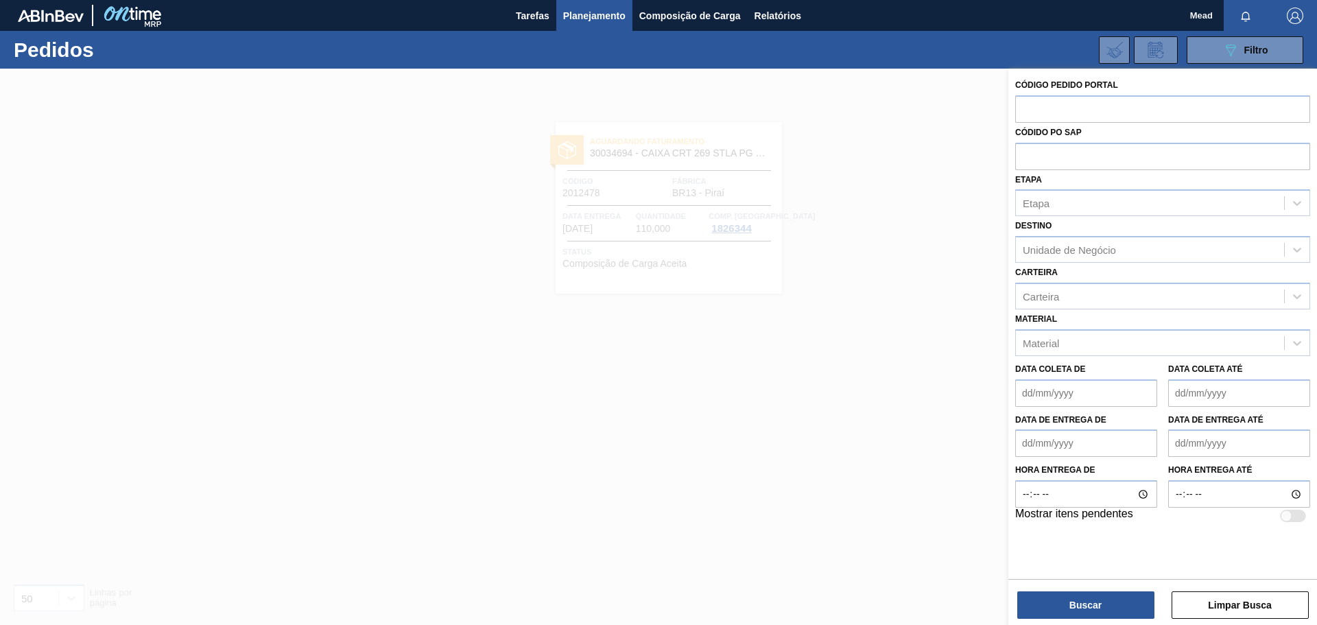
paste input "2012643"
type input "2012643"
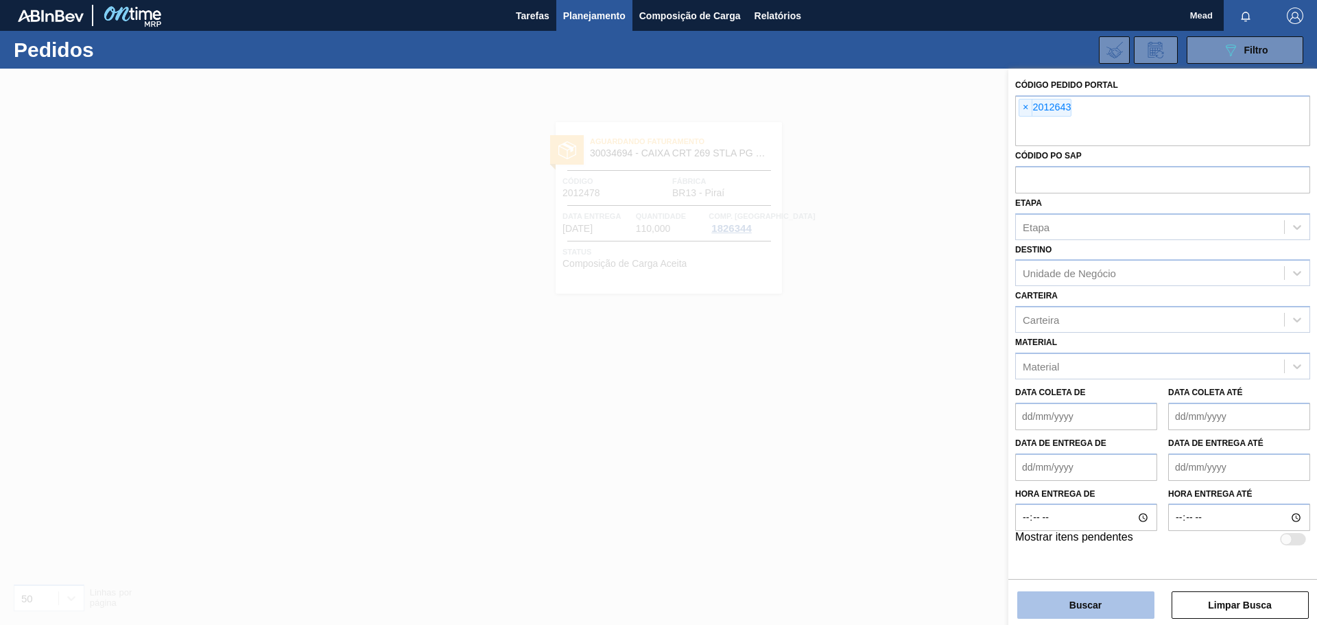
click at [1129, 613] on button "Buscar" at bounding box center [1086, 604] width 137 height 27
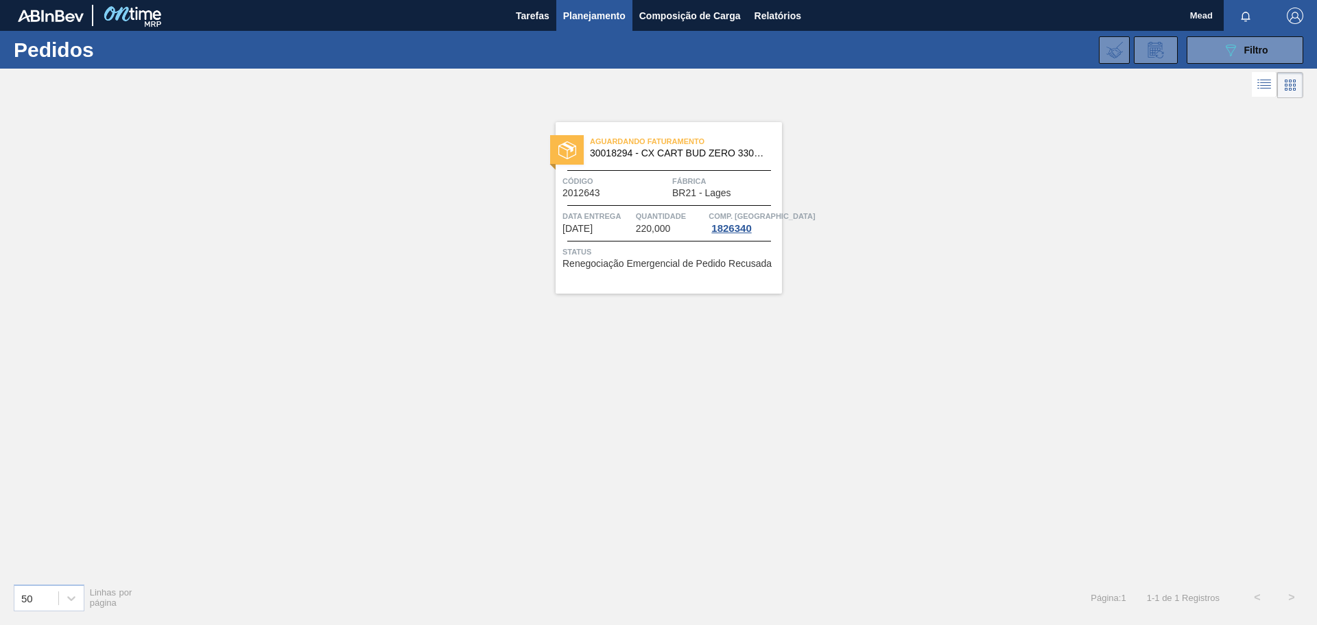
click at [639, 222] on span "Quantidade" at bounding box center [671, 216] width 70 height 14
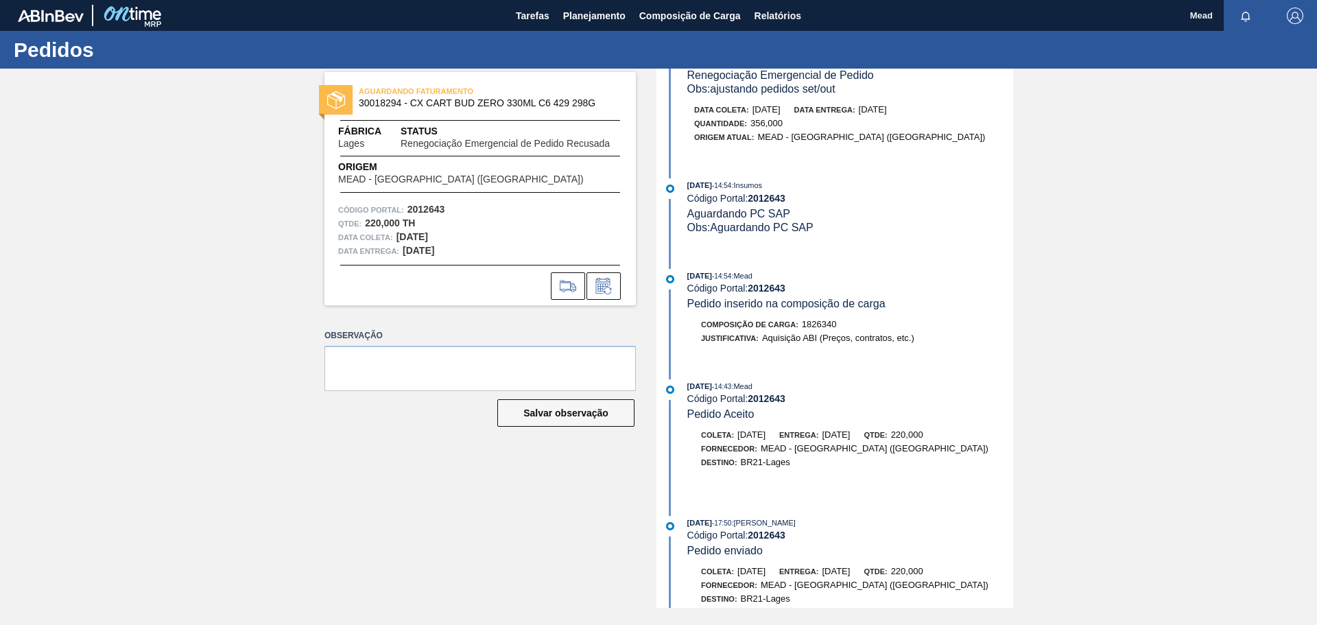
scroll to position [206, 0]
